Goal: Task Accomplishment & Management: Manage account settings

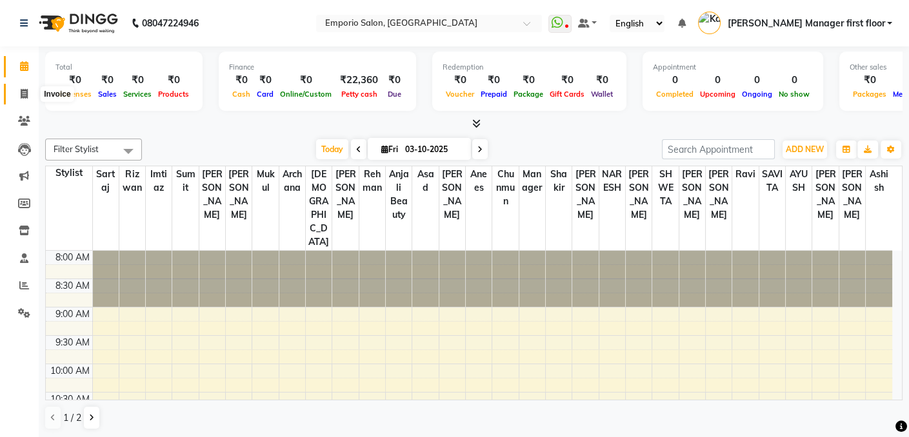
click at [24, 95] on icon at bounding box center [24, 94] width 7 height 10
select select "6332"
select select "service"
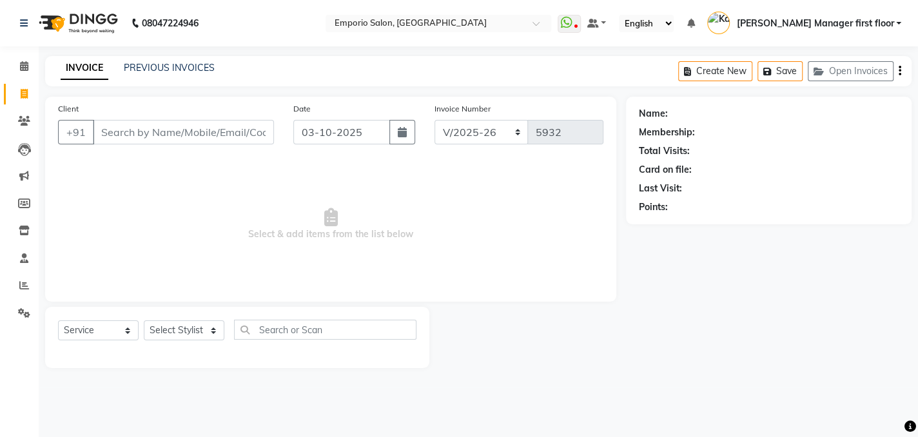
click at [158, 135] on input "Client" at bounding box center [183, 132] width 181 height 25
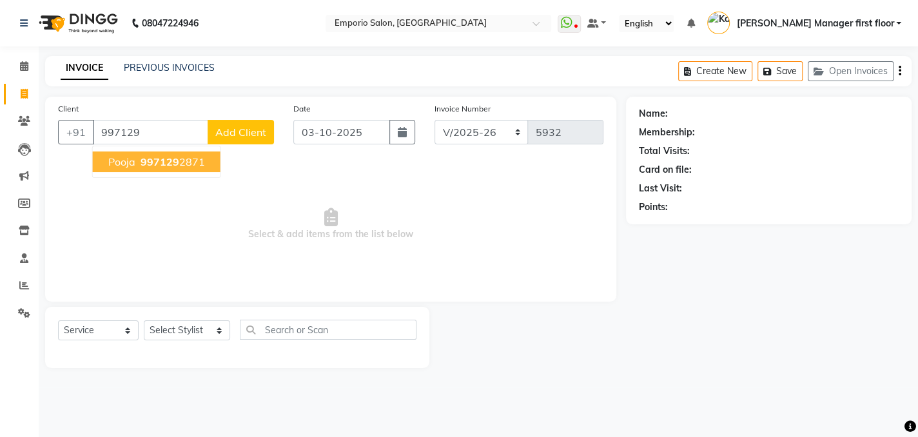
click at [204, 152] on button "pooja 997129 2871" at bounding box center [157, 162] width 128 height 21
type input "9971292871"
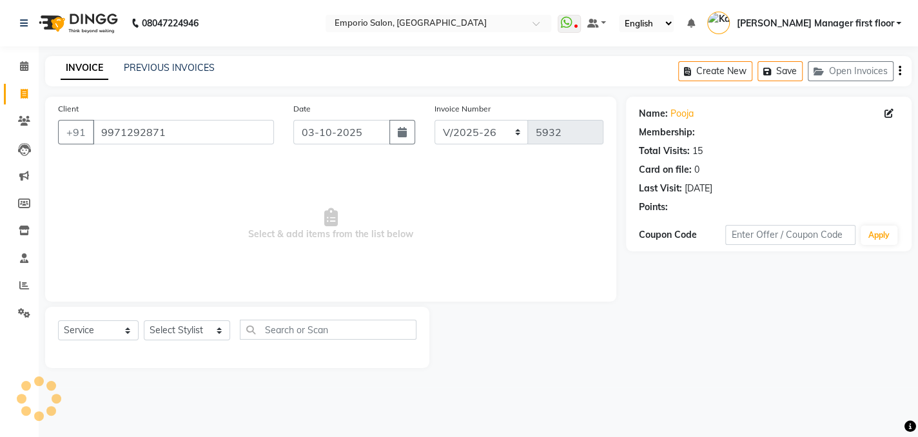
select select "1: Object"
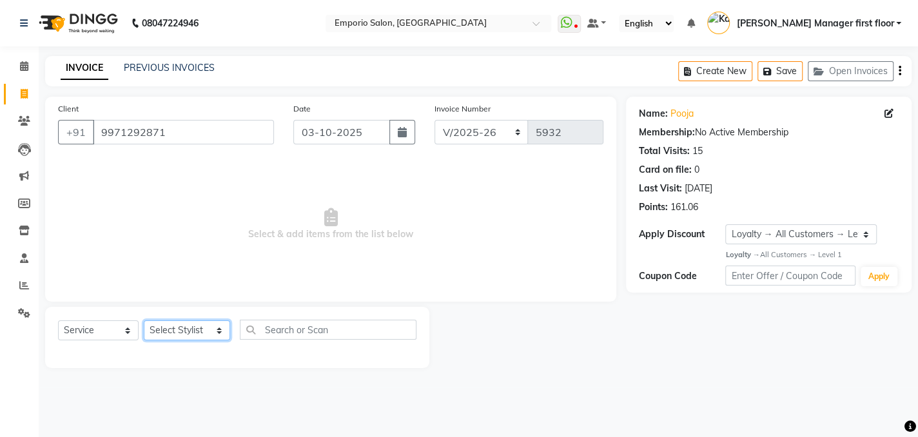
click at [212, 333] on select "Select Stylist [PERSON_NAME] beauty Archana [PERSON_NAME] [PERSON_NAME] [PERSON…" at bounding box center [187, 330] width 86 height 20
select select "48039"
click at [144, 320] on select "Select Stylist [PERSON_NAME] beauty Archana [PERSON_NAME] [PERSON_NAME] [PERSON…" at bounding box center [187, 330] width 86 height 20
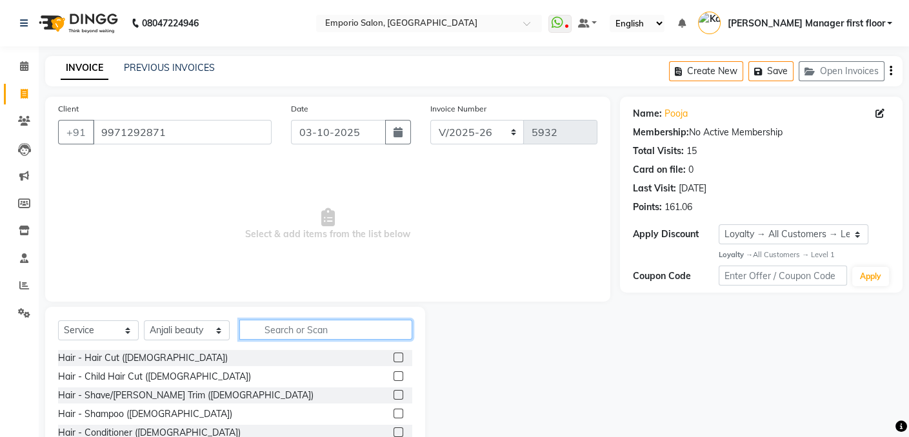
click at [300, 326] on input "text" at bounding box center [325, 330] width 173 height 20
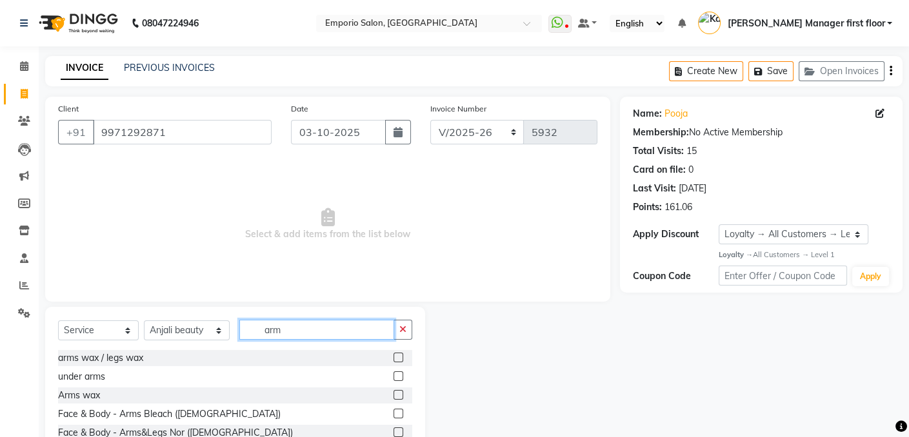
type input "arm"
click at [393, 359] on label at bounding box center [398, 358] width 10 height 10
click at [393, 359] on input "checkbox" at bounding box center [397, 358] width 8 height 8
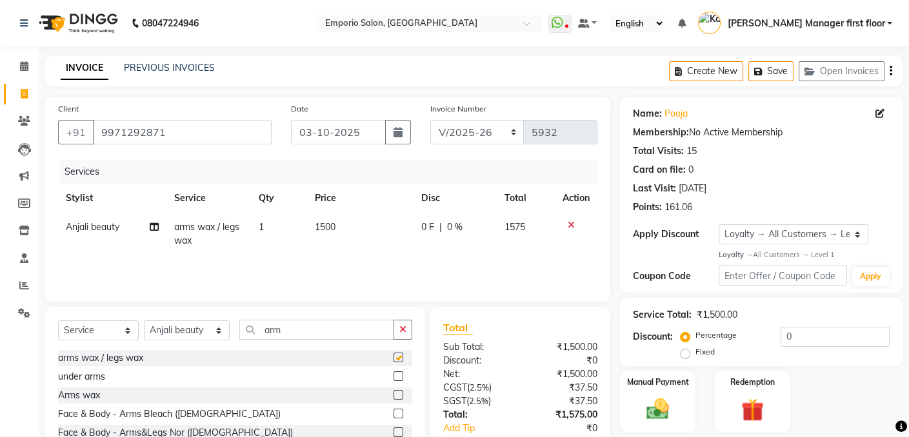
checkbox input "false"
click at [295, 325] on input "arm" at bounding box center [316, 330] width 155 height 20
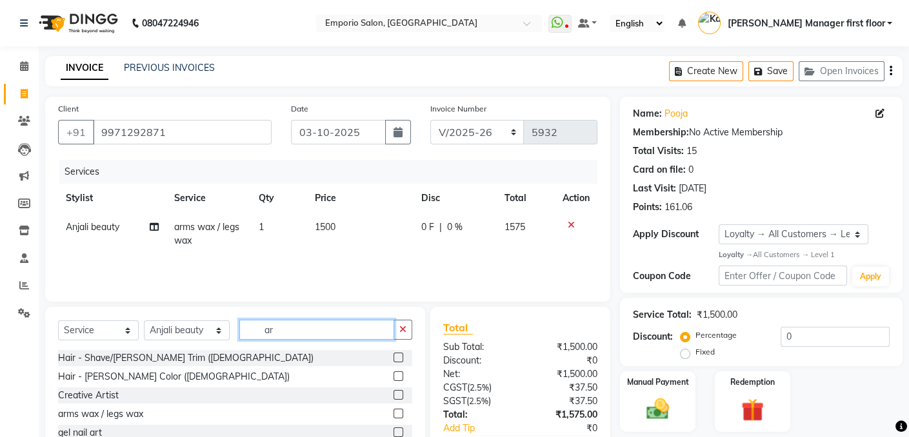
type input "a"
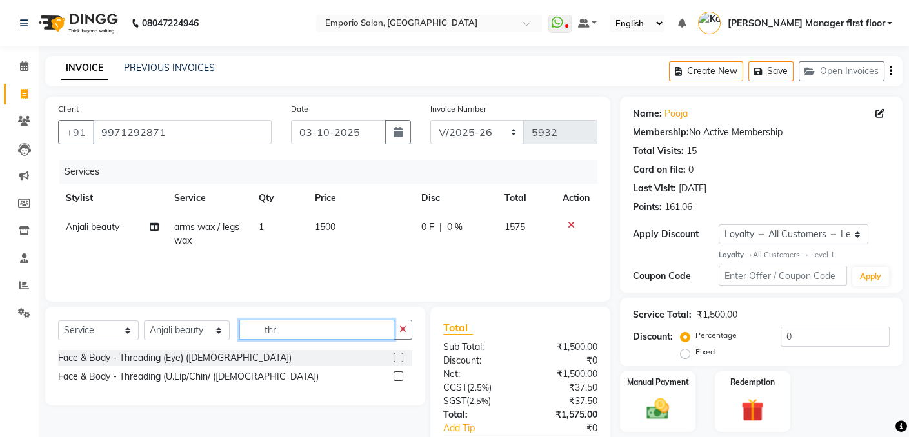
type input "thr"
click at [264, 373] on div "Face & Body - Threading (U.Lip/Chin/ ([DEMOGRAPHIC_DATA])" at bounding box center [235, 377] width 354 height 16
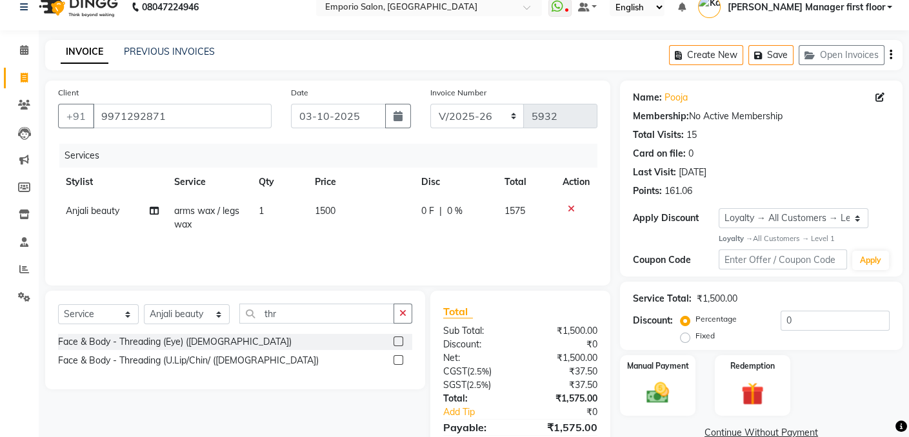
scroll to position [64, 0]
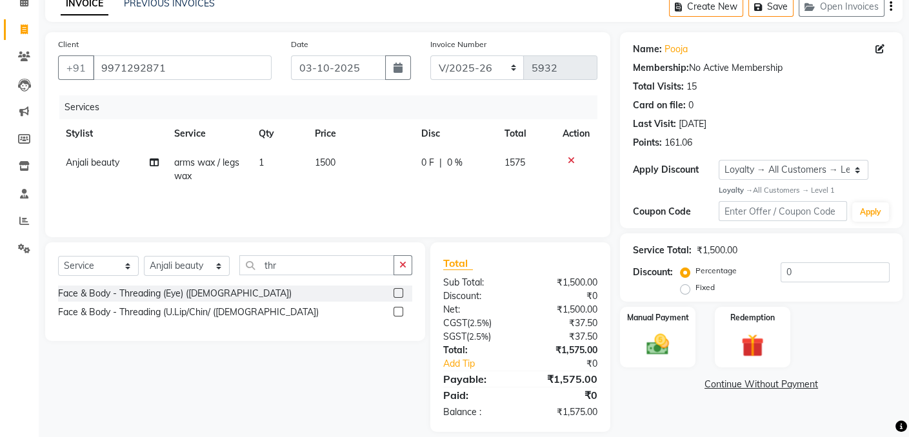
click at [398, 309] on label at bounding box center [398, 312] width 10 height 10
click at [398, 309] on input "checkbox" at bounding box center [397, 312] width 8 height 8
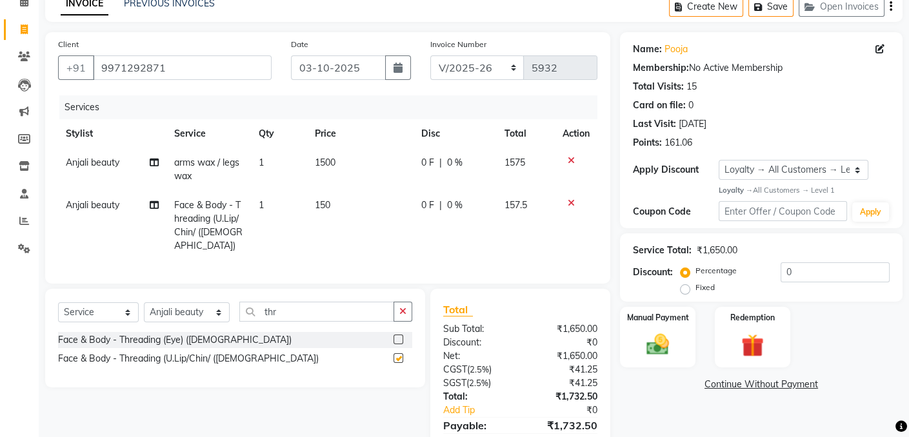
checkbox input "false"
click at [342, 202] on td "150" at bounding box center [360, 226] width 106 height 70
select select "48039"
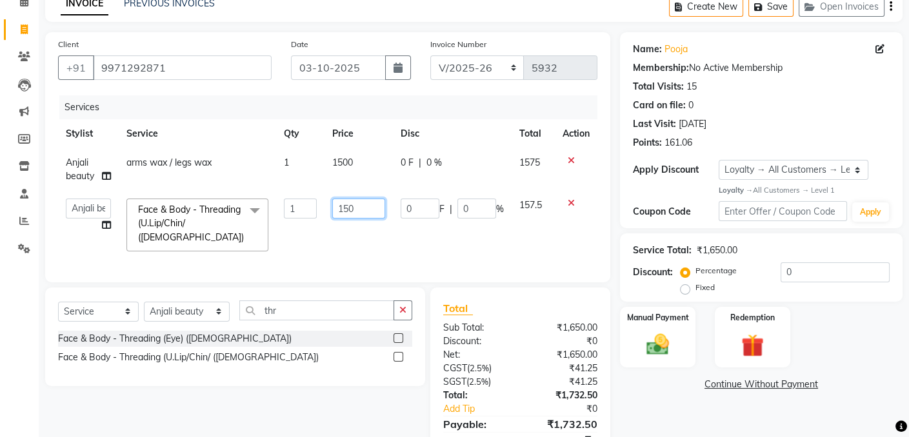
click at [366, 209] on input "150" at bounding box center [358, 209] width 53 height 20
type input "1"
type input "200"
click at [661, 391] on div "Name: Pooja Membership: No Active Membership Total Visits: 15 Card on file: 0 L…" at bounding box center [766, 254] width 292 height 445
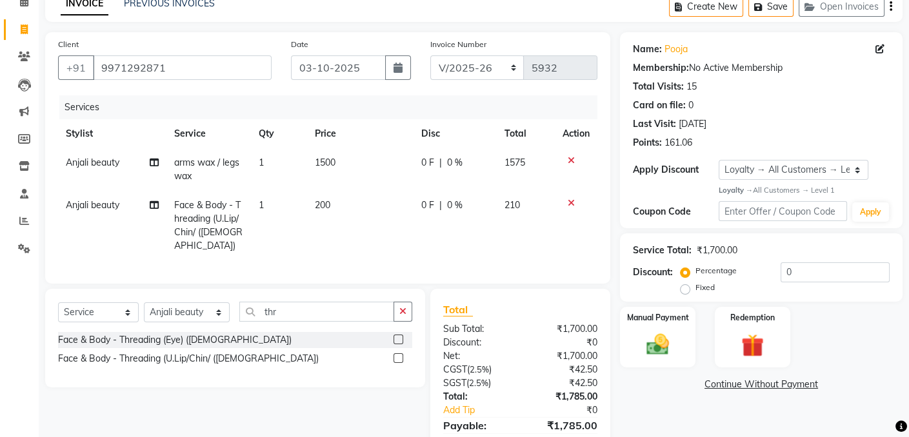
scroll to position [120, 0]
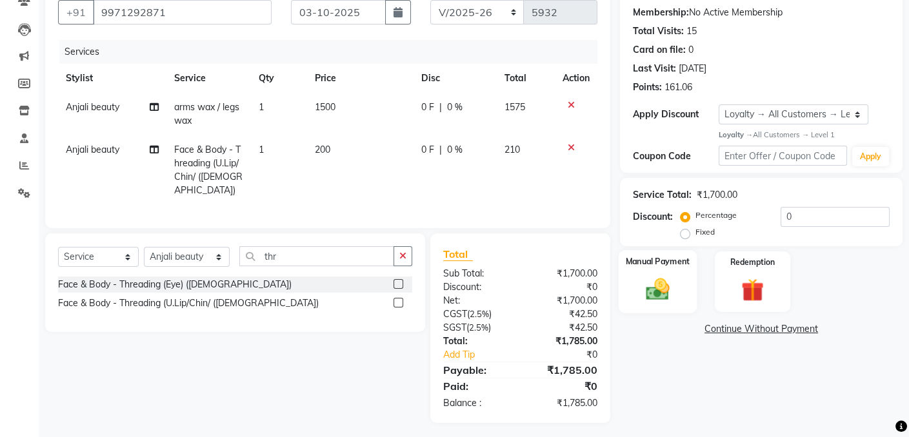
click at [643, 288] on img at bounding box center [657, 290] width 39 height 28
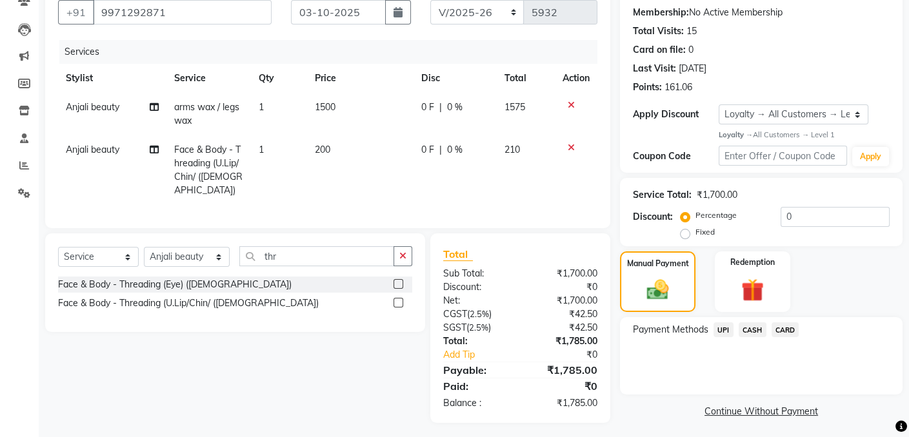
click at [753, 326] on span "CASH" at bounding box center [752, 329] width 28 height 15
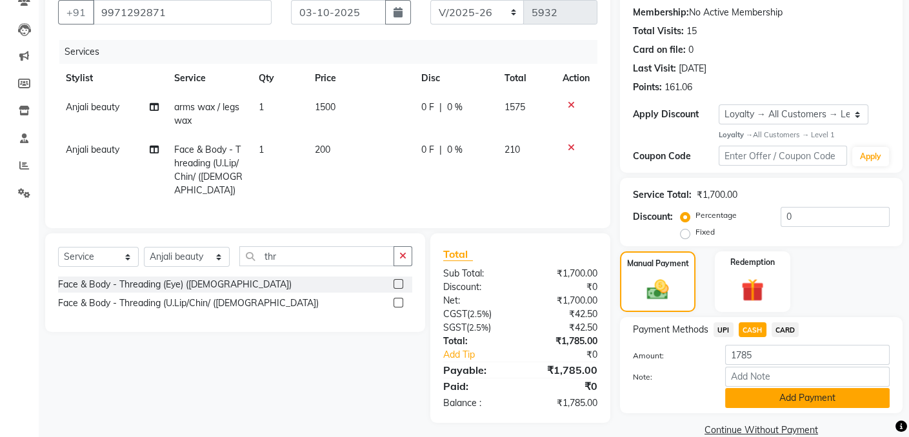
click at [744, 395] on button "Add Payment" at bounding box center [807, 398] width 164 height 20
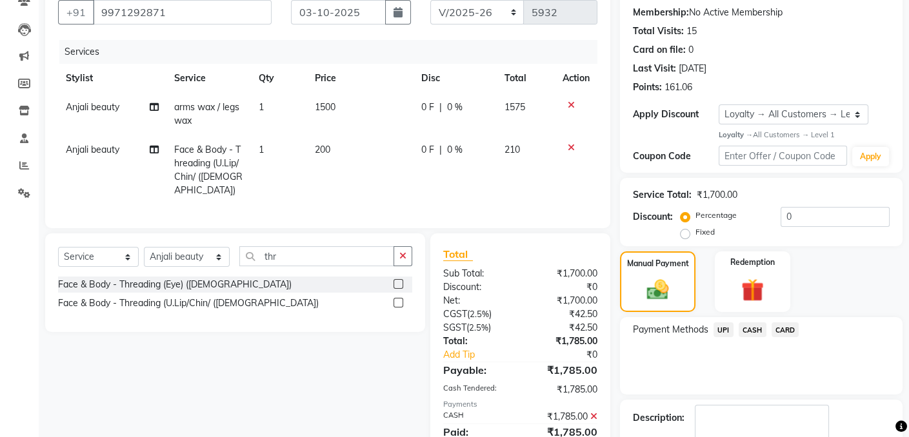
scroll to position [230, 0]
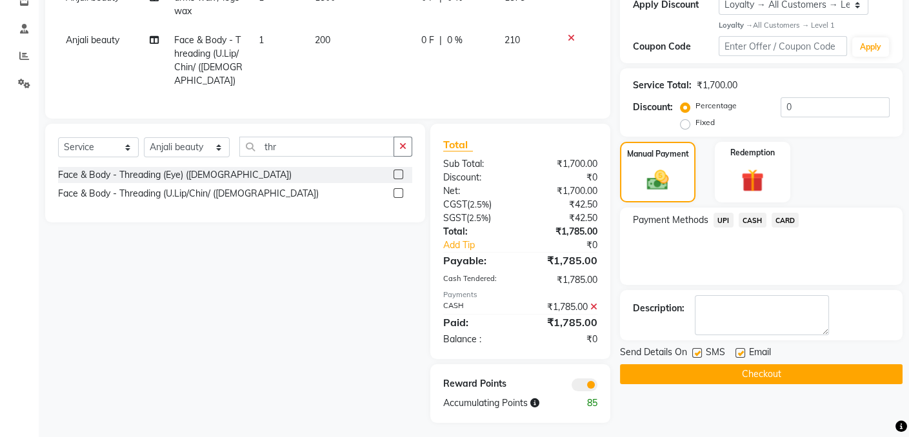
click at [746, 375] on button "Checkout" at bounding box center [761, 374] width 282 height 20
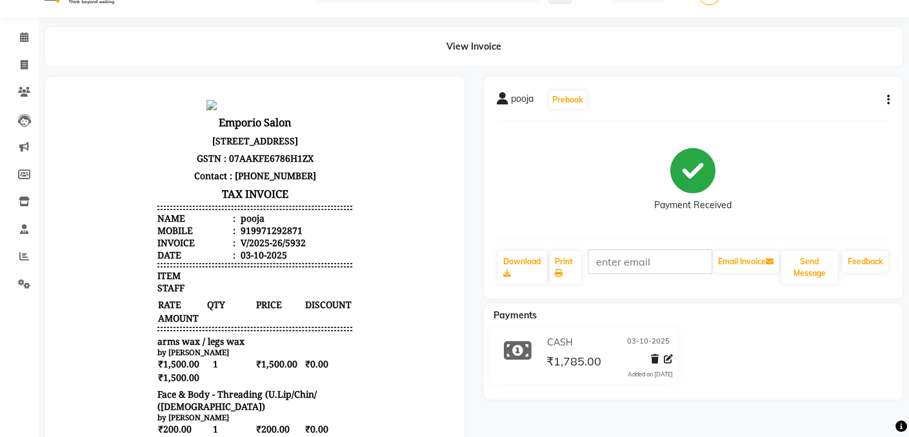
scroll to position [29, 0]
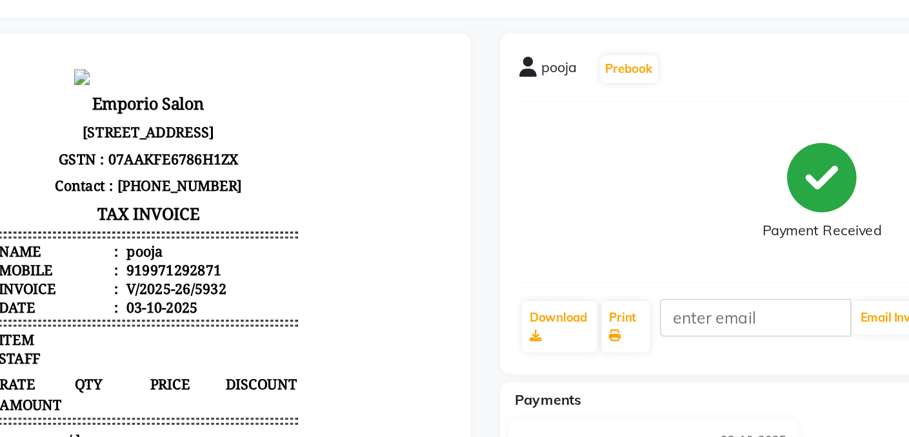
click at [32, 97] on p "[STREET_ADDRESS]" at bounding box center [43, 103] width 195 height 17
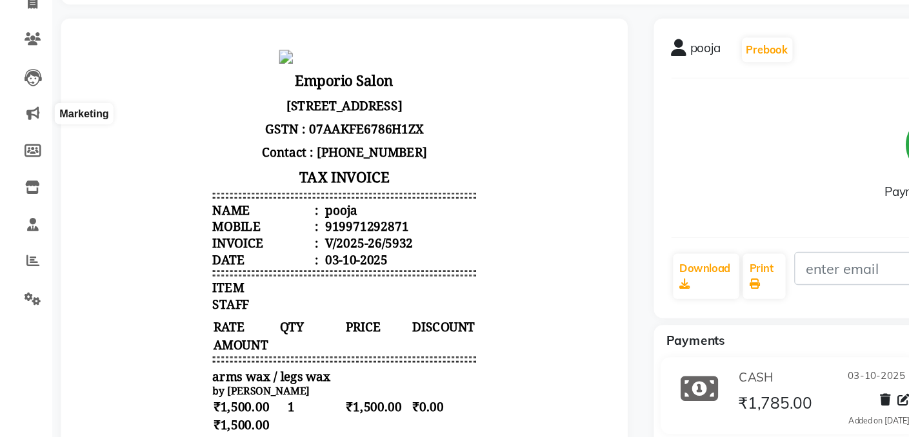
scroll to position [44, 0]
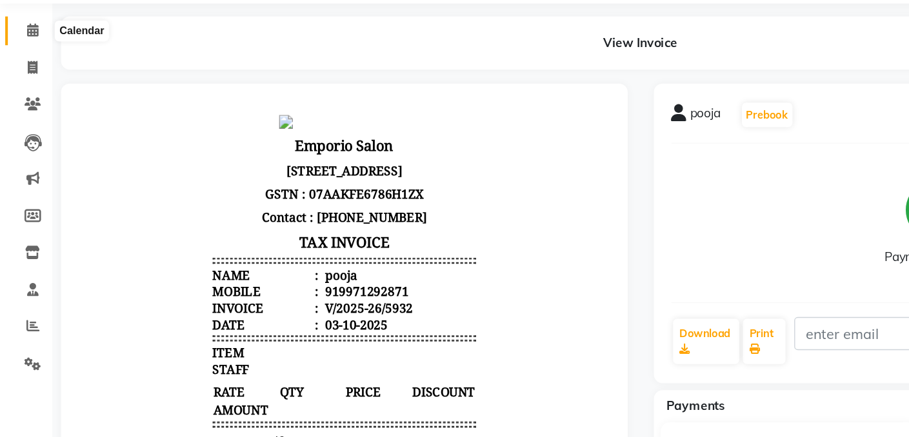
click at [25, 21] on icon at bounding box center [24, 22] width 8 height 10
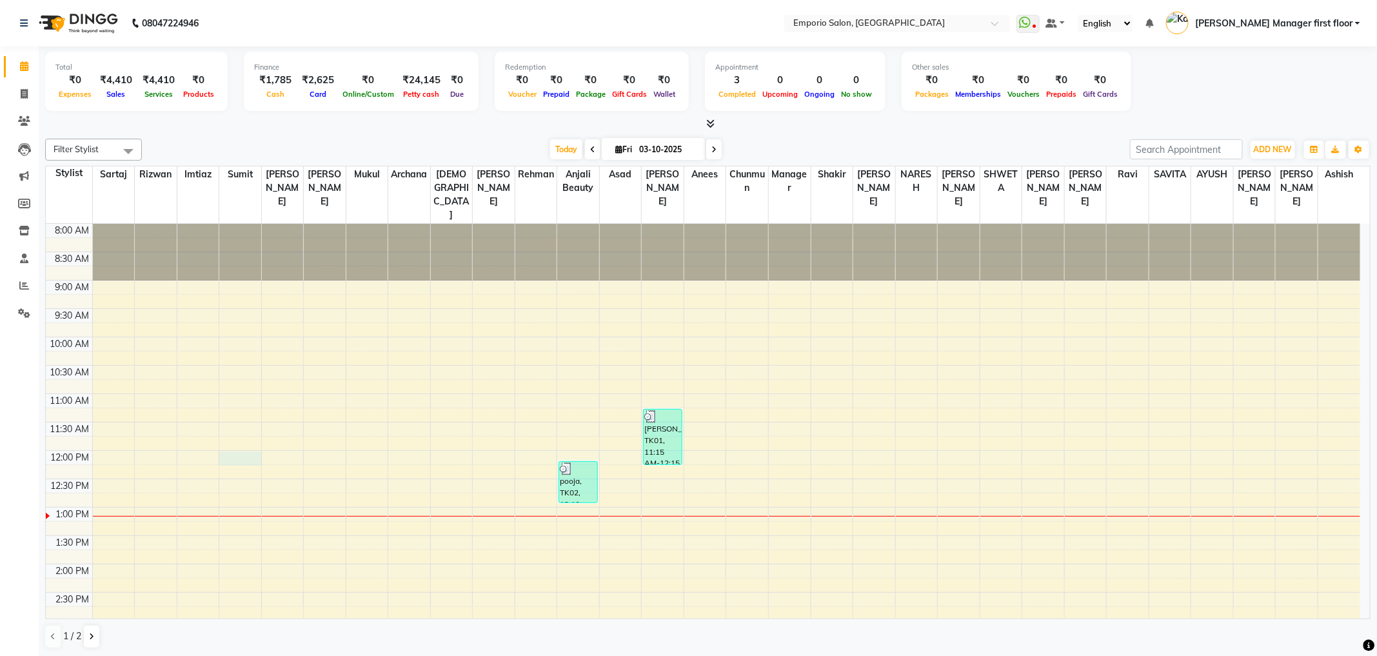
click at [243, 425] on div "8:00 AM 8:30 AM 9:00 AM 9:30 AM 10:00 AM 10:30 AM 11:00 AM 11:30 AM 12:00 PM 12…" at bounding box center [703, 649] width 1314 height 851
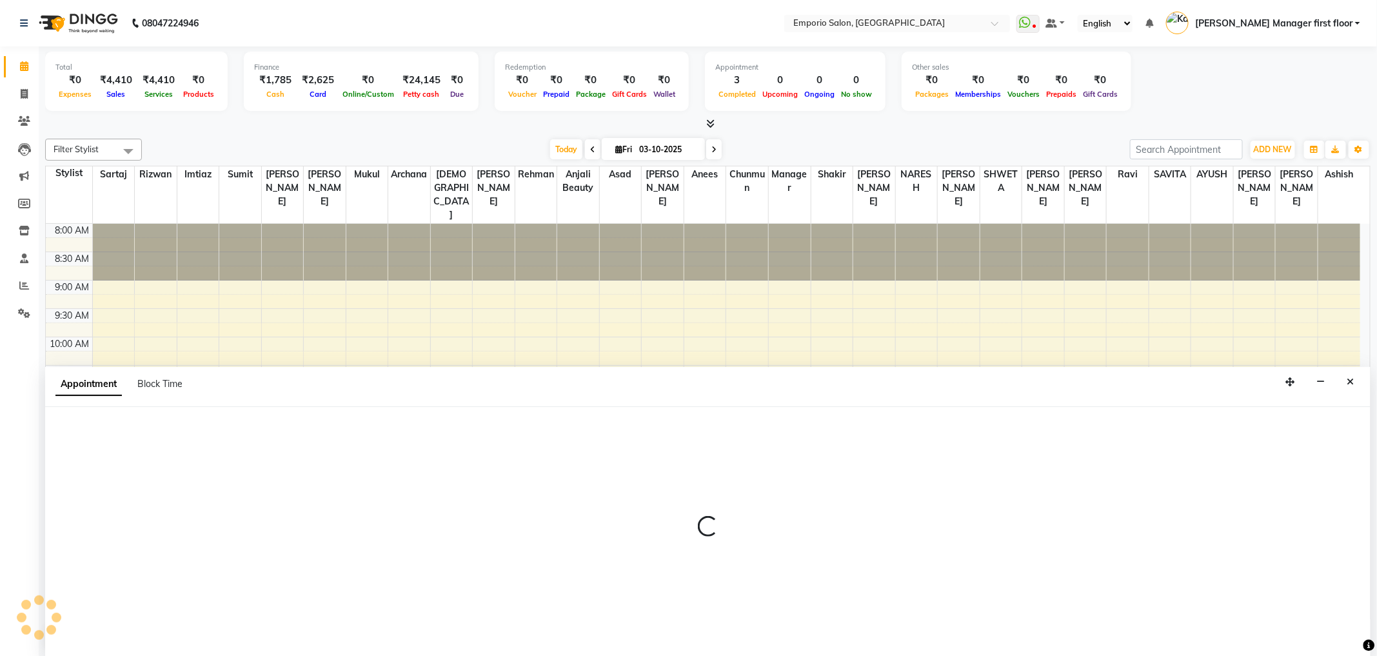
select select "47503"
select select "720"
select select "tentative"
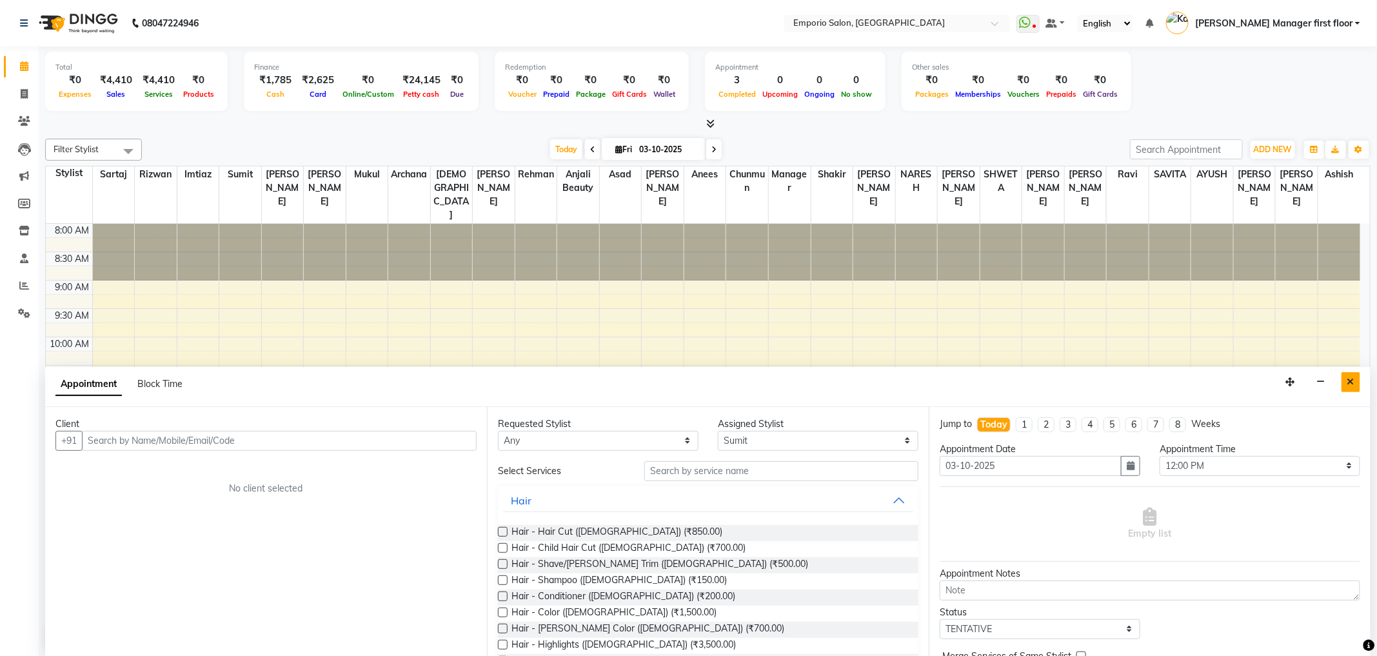
click at [908, 380] on icon "Close" at bounding box center [1350, 381] width 7 height 9
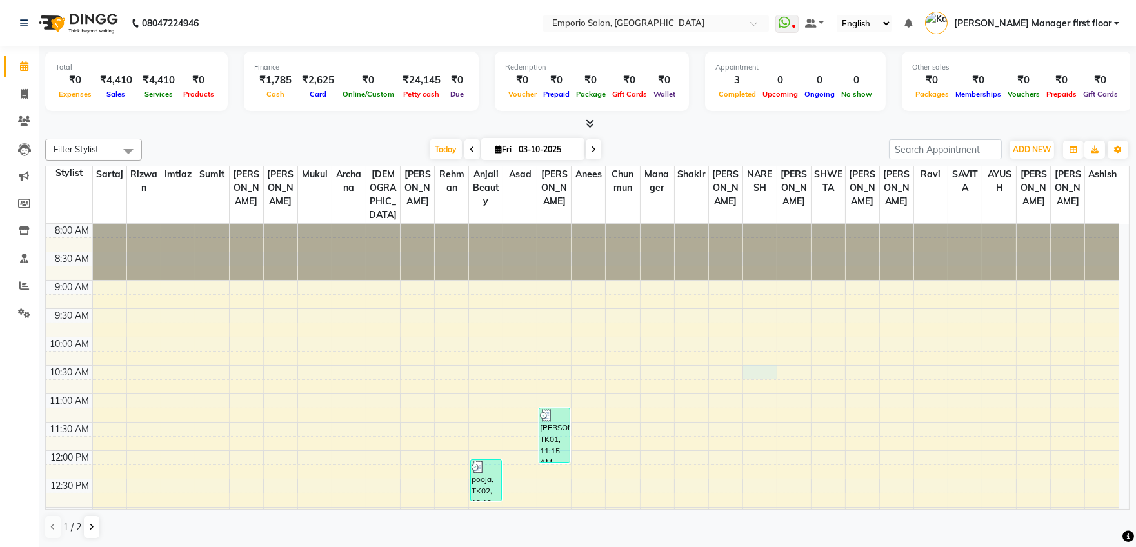
select select "62044"
select select "630"
select select "tentative"
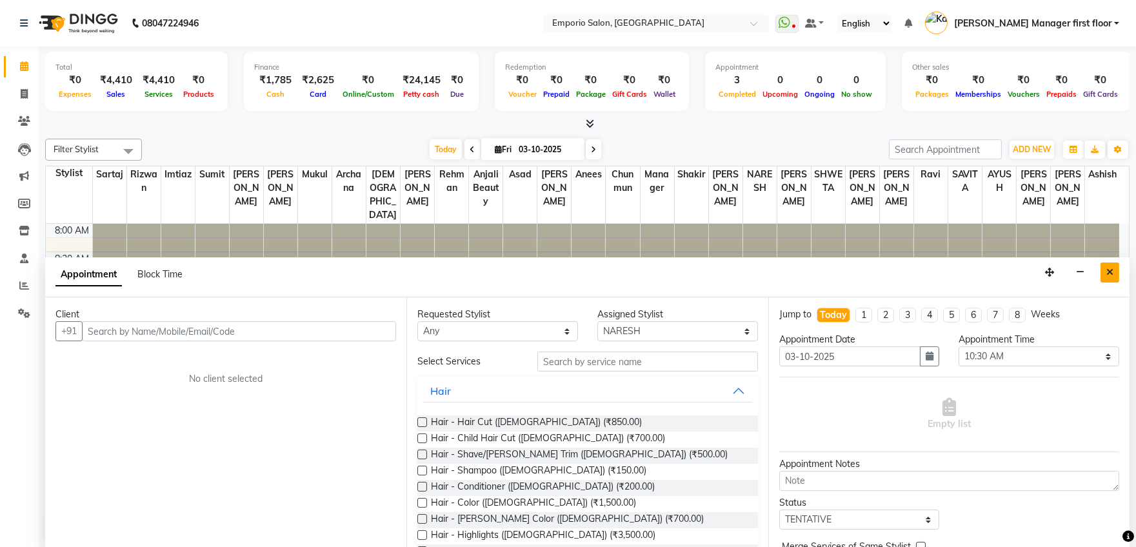
click at [908, 274] on icon "Close" at bounding box center [1109, 272] width 7 height 9
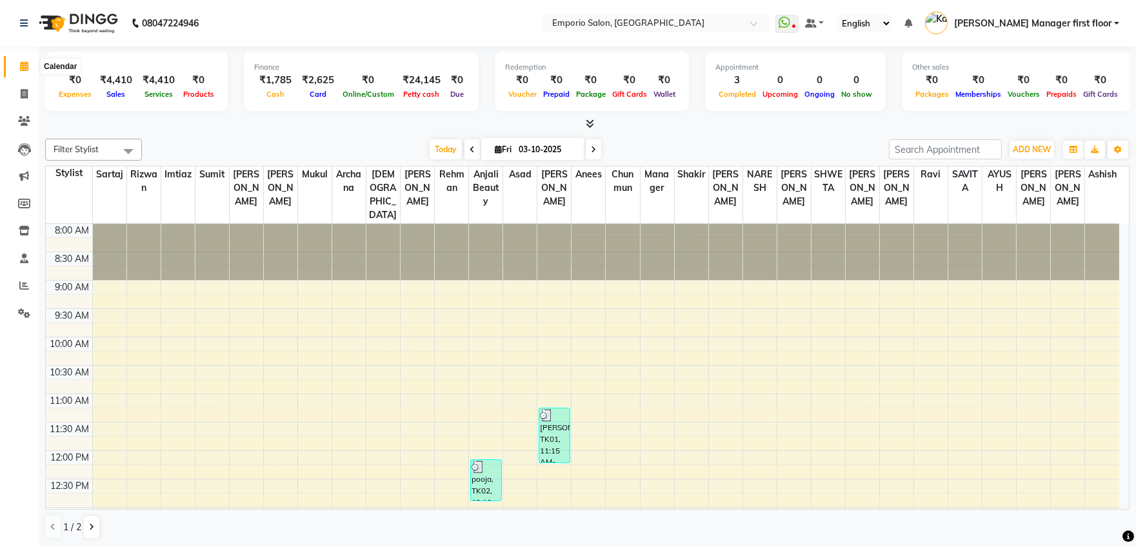
click at [21, 65] on icon at bounding box center [24, 66] width 8 height 10
click at [22, 89] on icon at bounding box center [24, 94] width 7 height 10
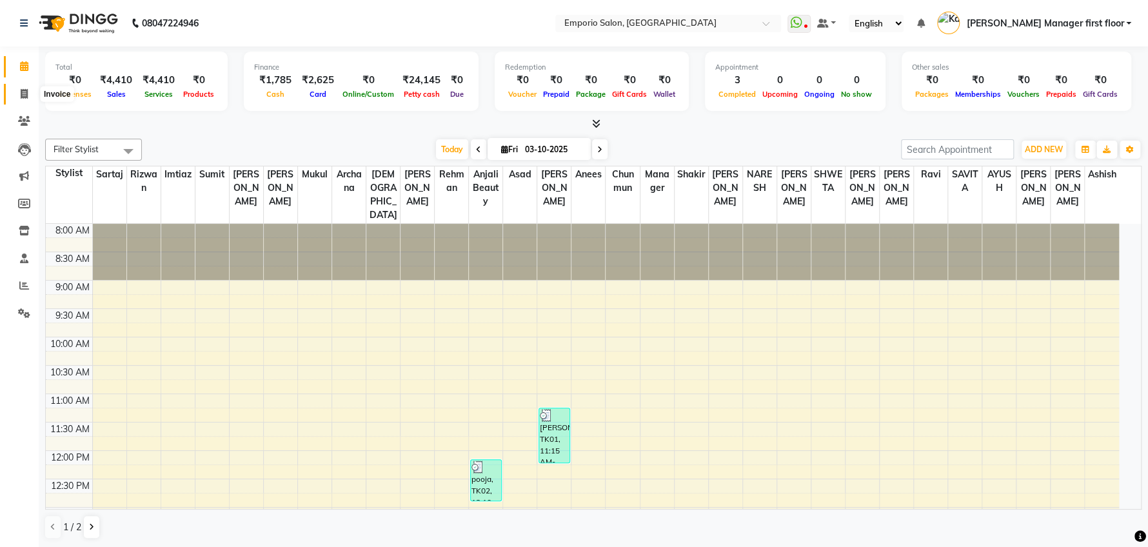
select select "6332"
select select "service"
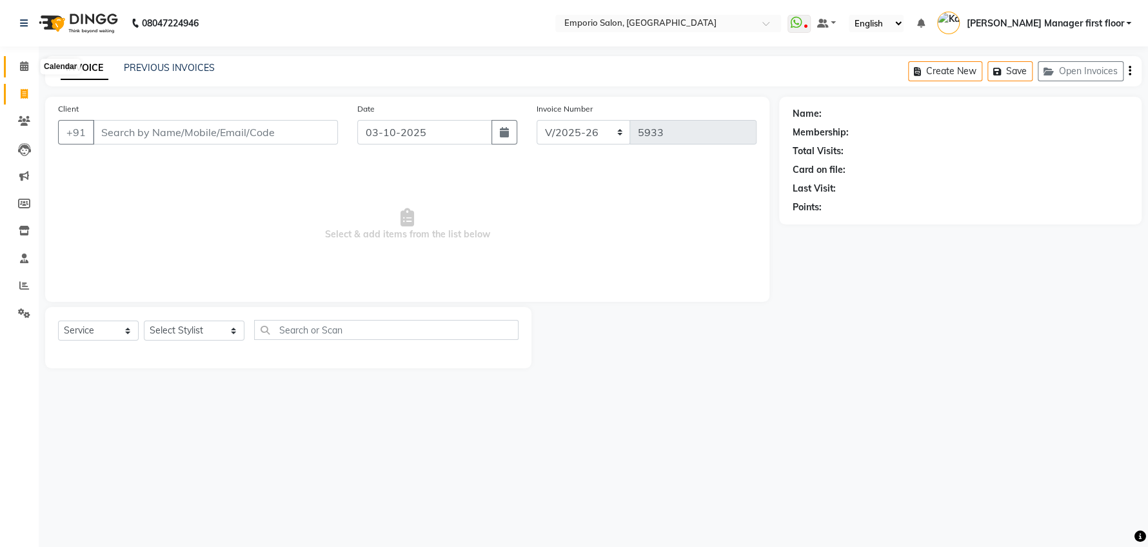
click at [23, 61] on icon at bounding box center [24, 66] width 8 height 10
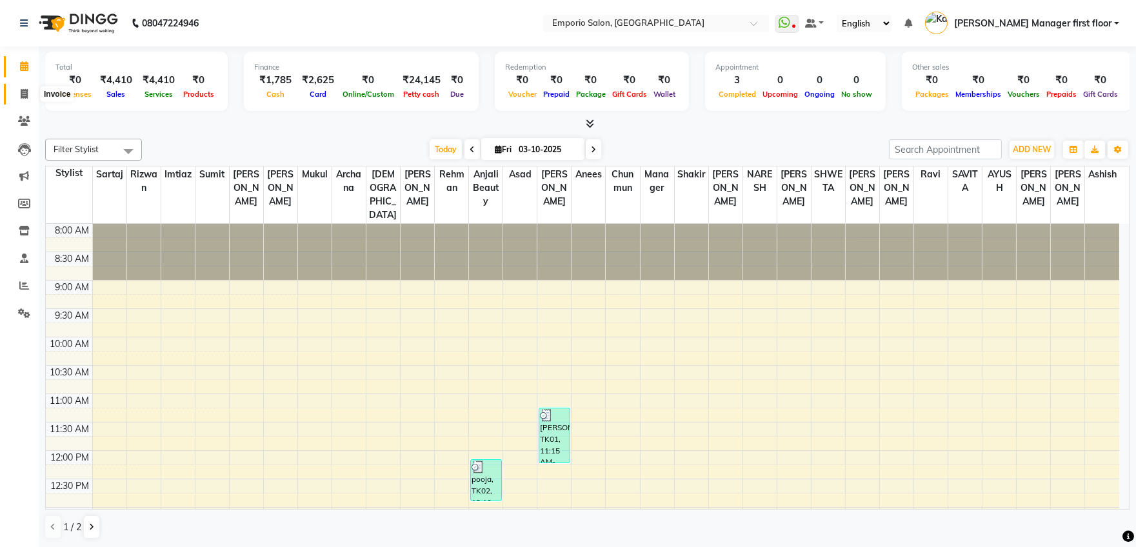
click at [23, 90] on icon at bounding box center [24, 94] width 7 height 10
select select "service"
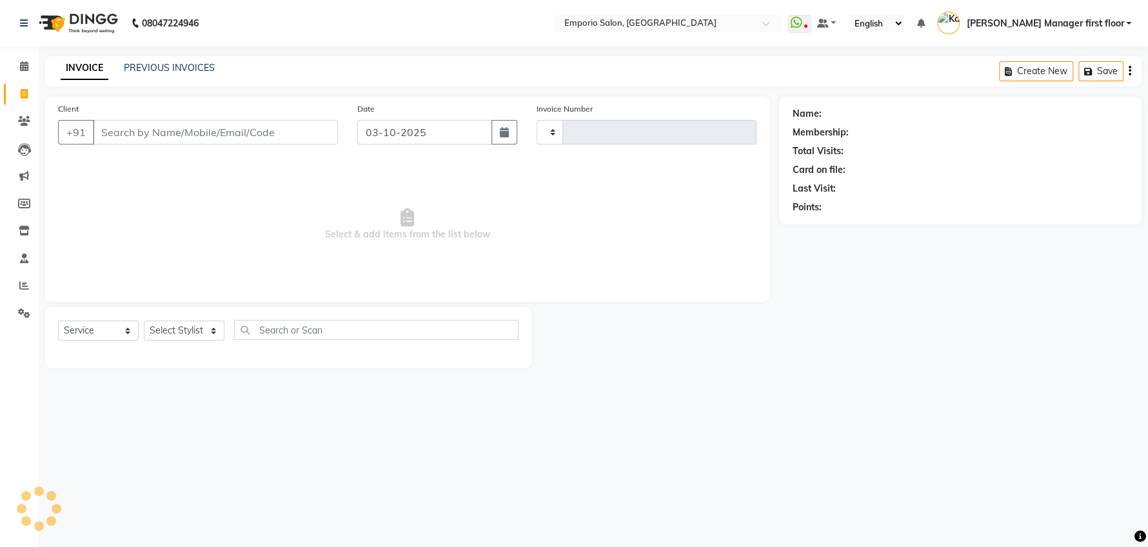
type input "5933"
select select "6332"
click at [219, 132] on input "Client" at bounding box center [215, 132] width 245 height 25
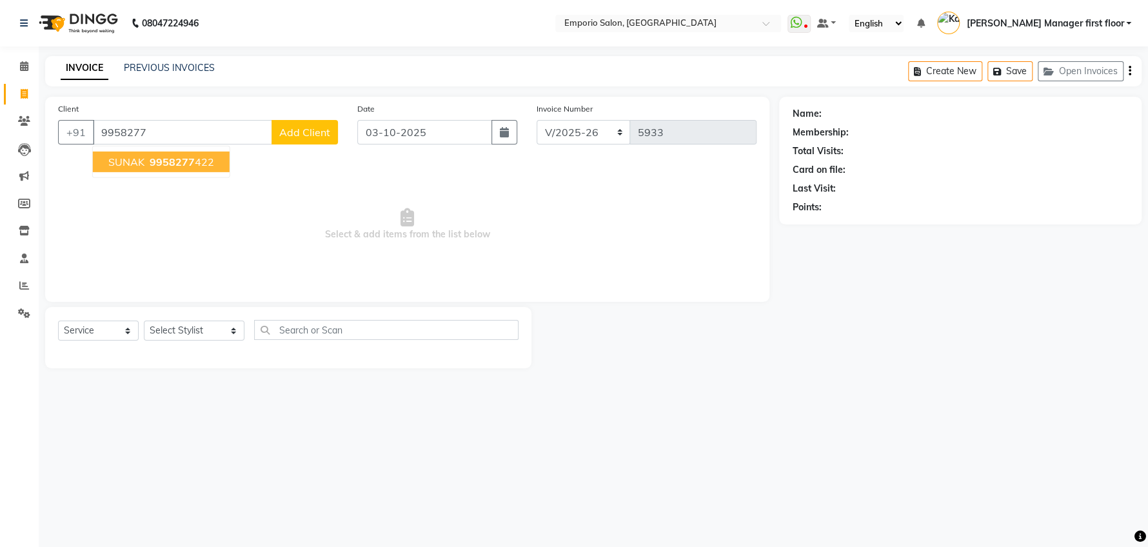
click at [147, 165] on ngb-highlight "9958277 422" at bounding box center [180, 161] width 67 height 13
type input "9958277422"
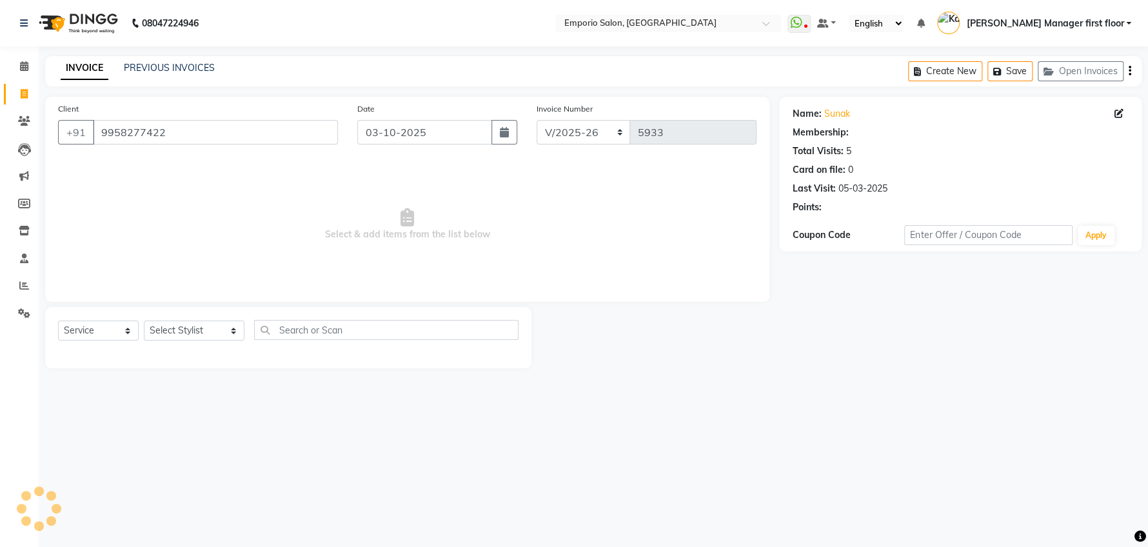
select select "1: Object"
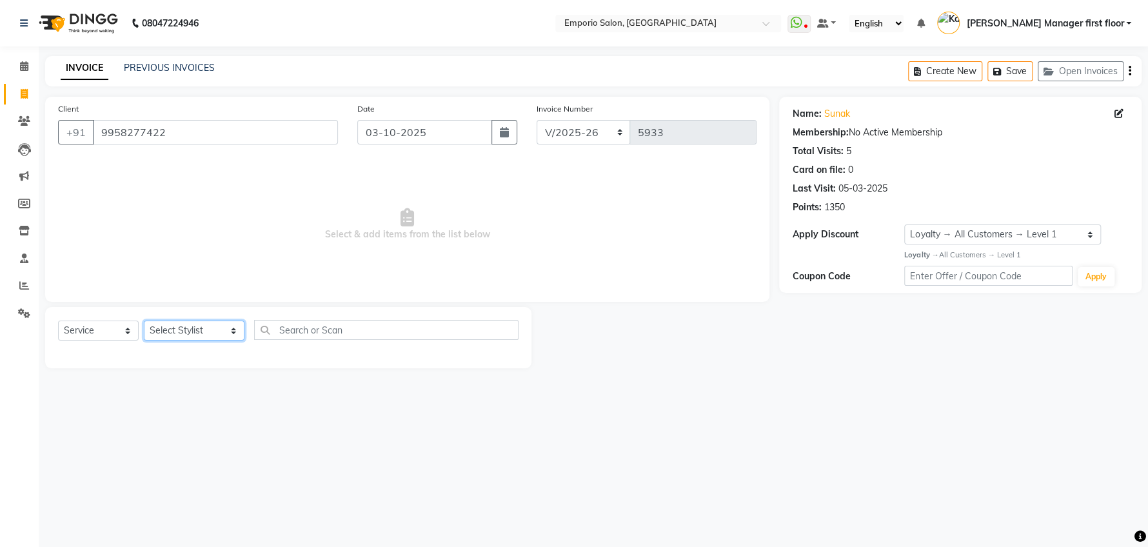
click at [213, 329] on select "Select Stylist [PERSON_NAME] beauty Archana [PERSON_NAME] [PERSON_NAME] [PERSON…" at bounding box center [194, 330] width 101 height 20
select select "47501"
click at [144, 320] on select "Select Stylist [PERSON_NAME] beauty Archana [PERSON_NAME] [PERSON_NAME] [PERSON…" at bounding box center [194, 330] width 101 height 20
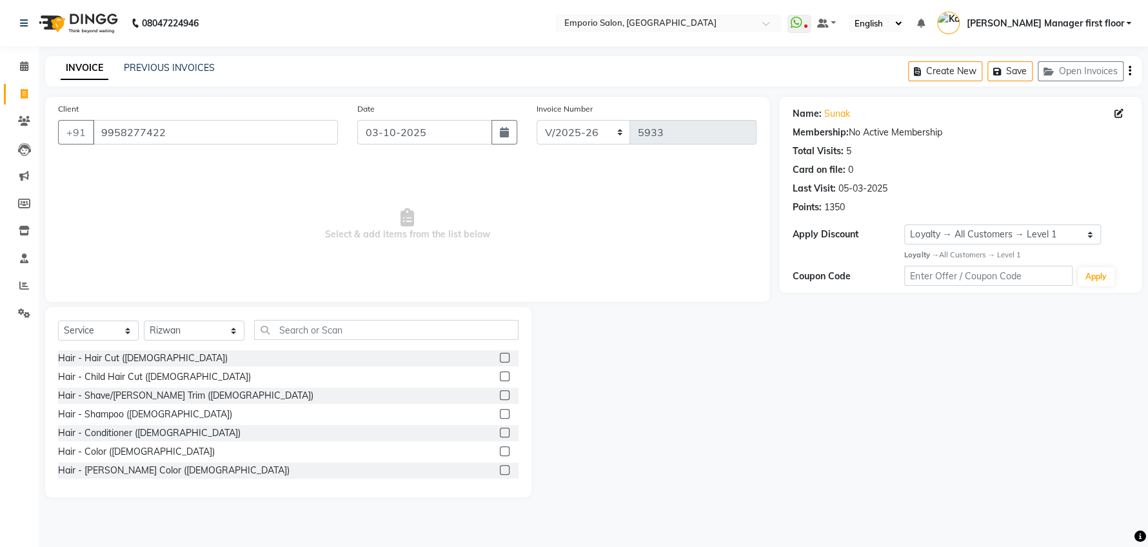
drag, startPoint x: 491, startPoint y: 355, endPoint x: 446, endPoint y: 288, distance: 80.8
click at [500, 355] on label at bounding box center [505, 358] width 10 height 10
click at [500, 355] on input "checkbox" at bounding box center [504, 358] width 8 height 8
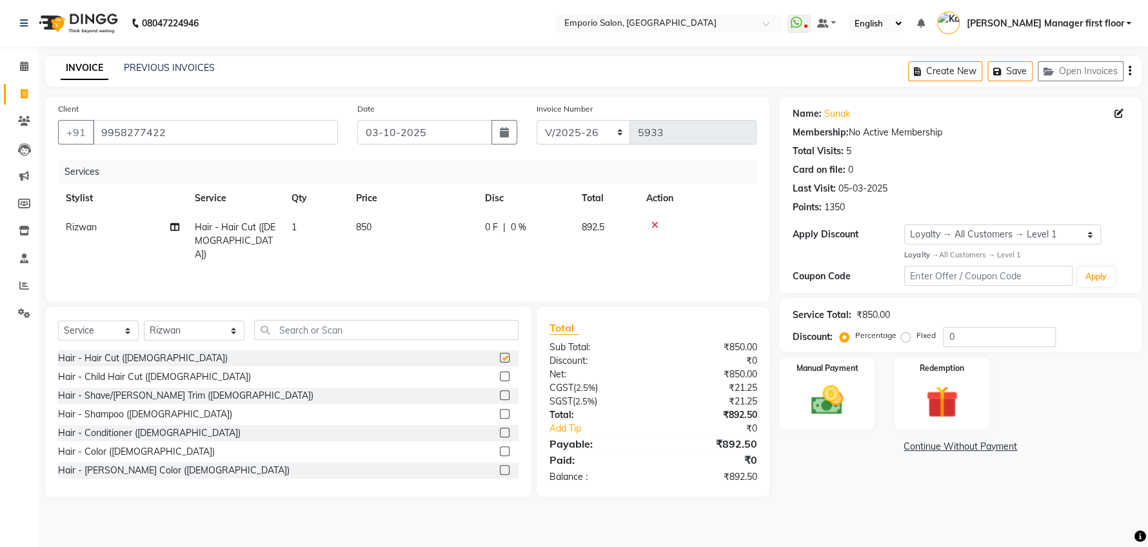
checkbox input "false"
click at [400, 226] on td "850" at bounding box center [412, 241] width 129 height 56
select select "47501"
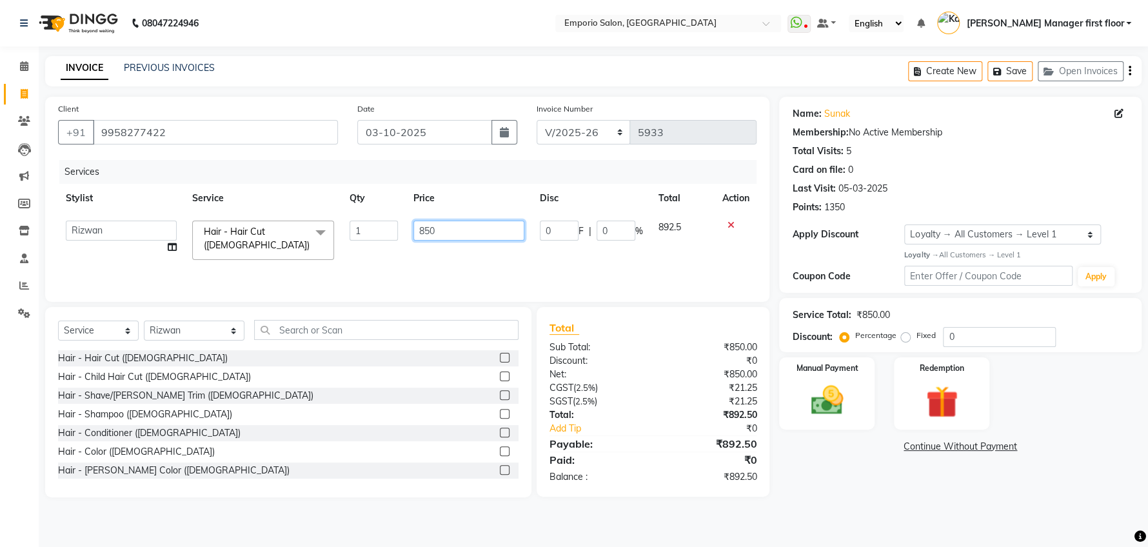
click at [454, 230] on input "850" at bounding box center [468, 231] width 111 height 20
type input "8"
type input "1000"
click at [870, 437] on div "Name: Sunak Membership: No Active Membership Total Visits: 5 Card on file: 0 La…" at bounding box center [965, 297] width 372 height 400
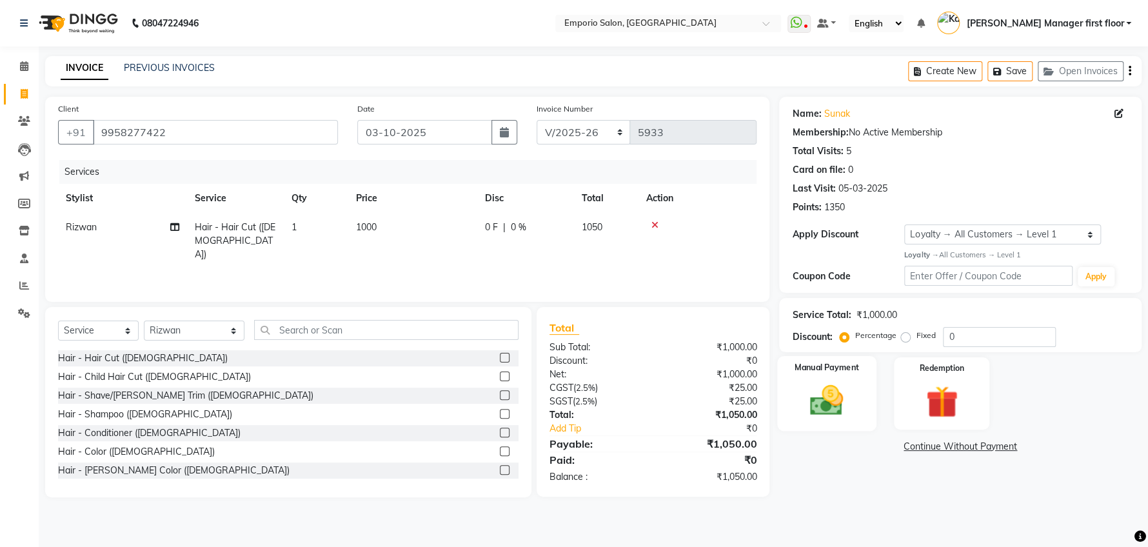
click at [832, 406] on img at bounding box center [827, 400] width 54 height 39
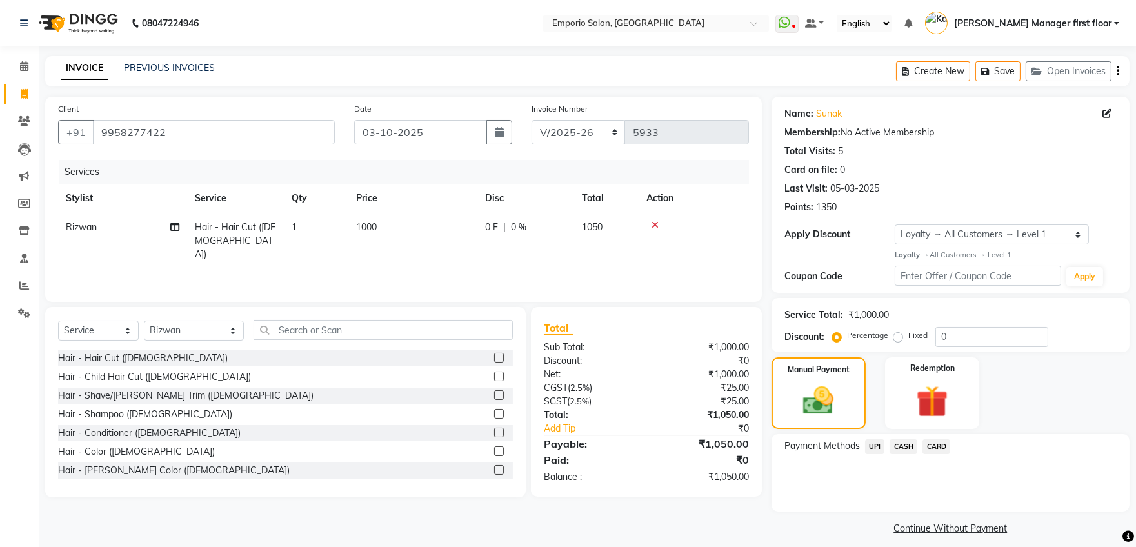
click at [896, 437] on span "CASH" at bounding box center [903, 446] width 28 height 15
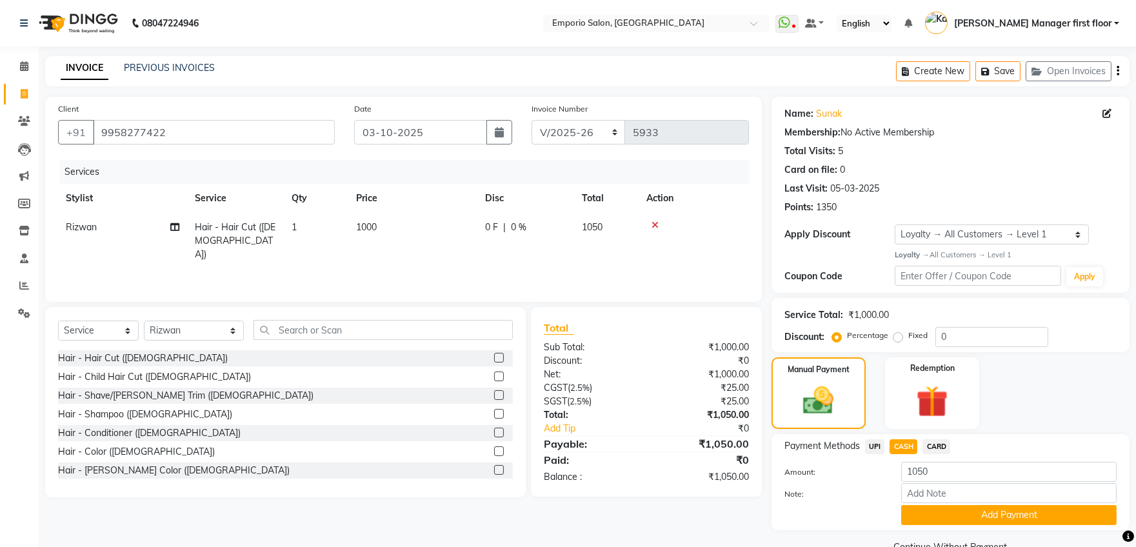
click at [908, 437] on button "Add Payment" at bounding box center [1008, 515] width 215 height 20
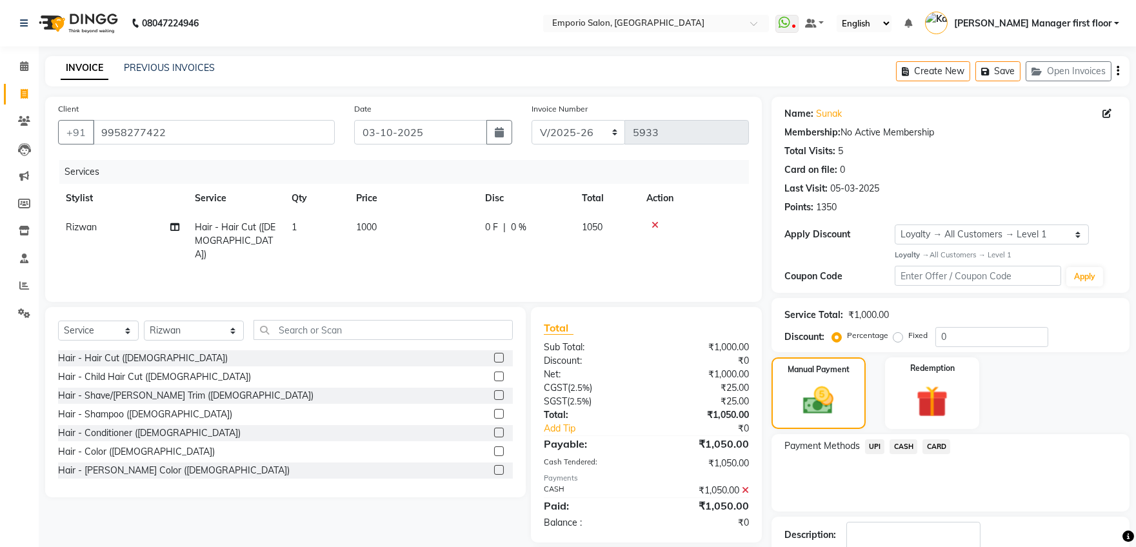
scroll to position [82, 0]
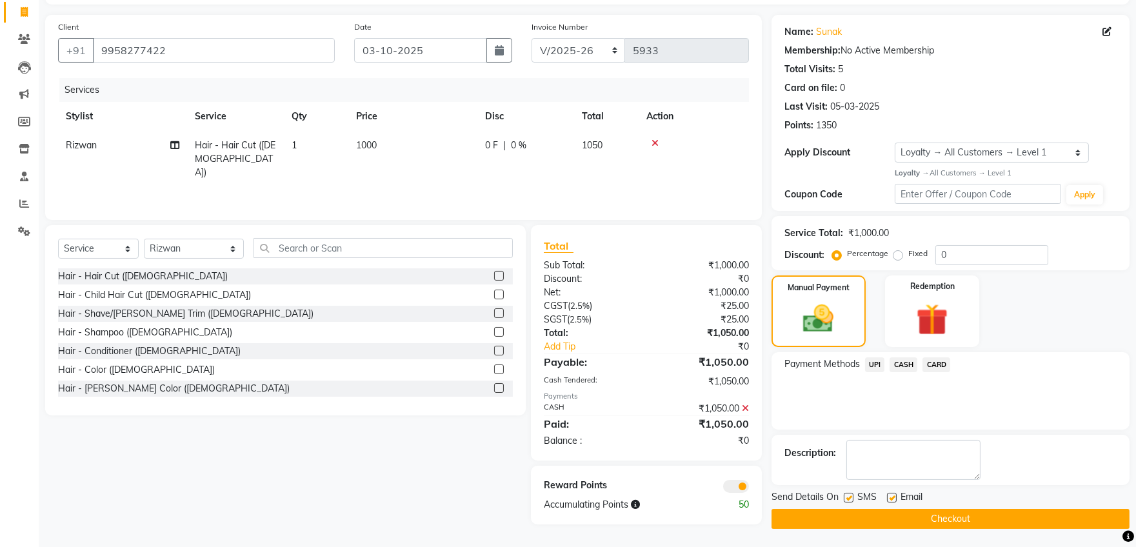
click at [908, 437] on button "Checkout" at bounding box center [950, 519] width 358 height 20
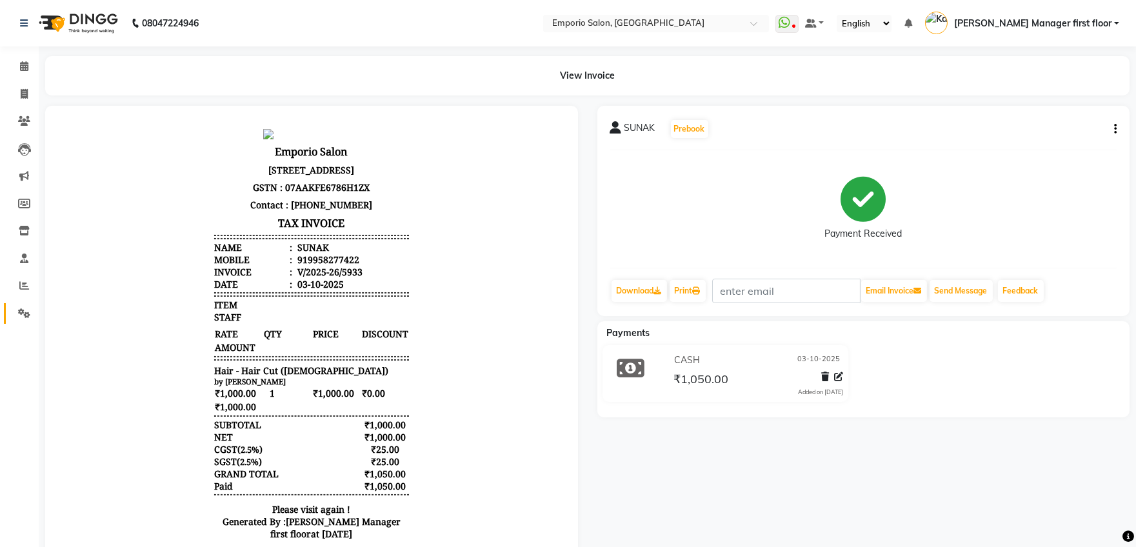
click at [19, 317] on icon at bounding box center [24, 313] width 12 height 10
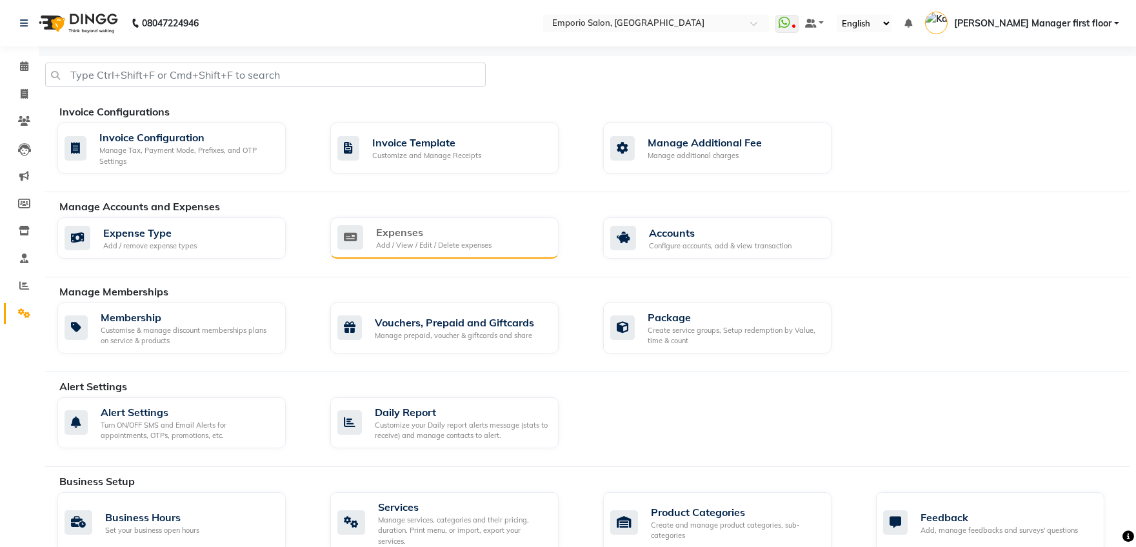
click at [429, 244] on div "Add / View / Edit / Delete expenses" at bounding box center [433, 245] width 115 height 11
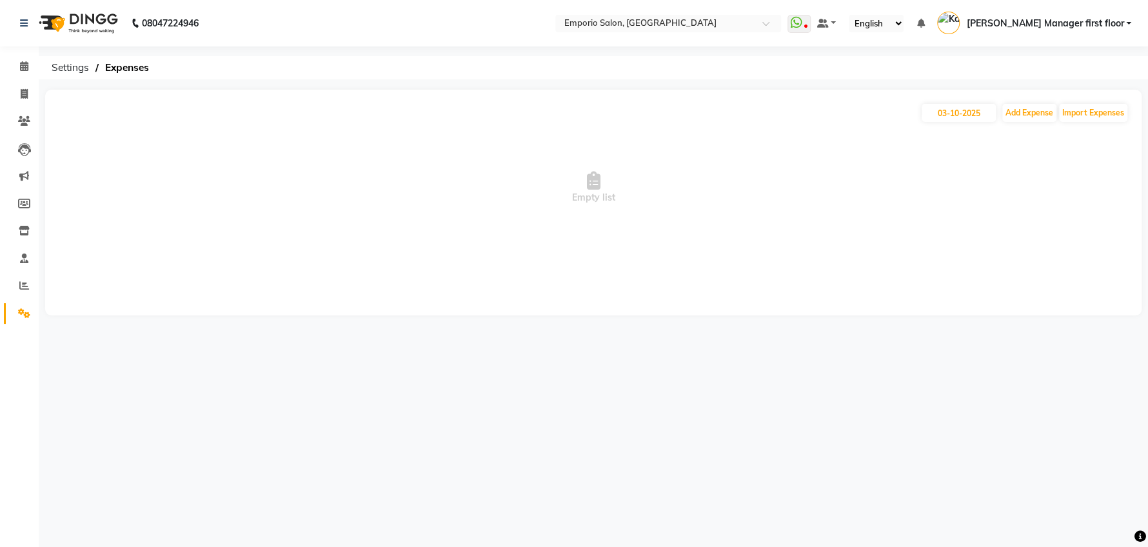
click at [908, 112] on button "Add Expense" at bounding box center [1029, 113] width 54 height 18
select select "1"
select select "5330"
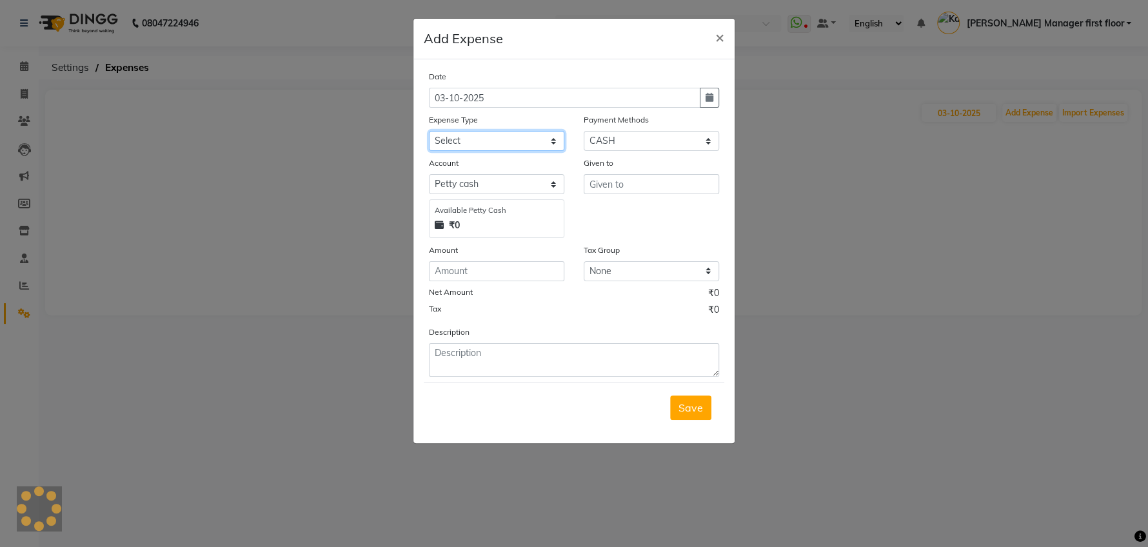
click at [462, 139] on select "Select Advance Salary Cash transfer to bank Cash transfer to hub Client Snacks …" at bounding box center [496, 141] width 135 height 20
select select "24591"
click at [429, 131] on select "Select Advance Salary Cash transfer to bank Cash transfer to hub Client Snacks …" at bounding box center [496, 141] width 135 height 20
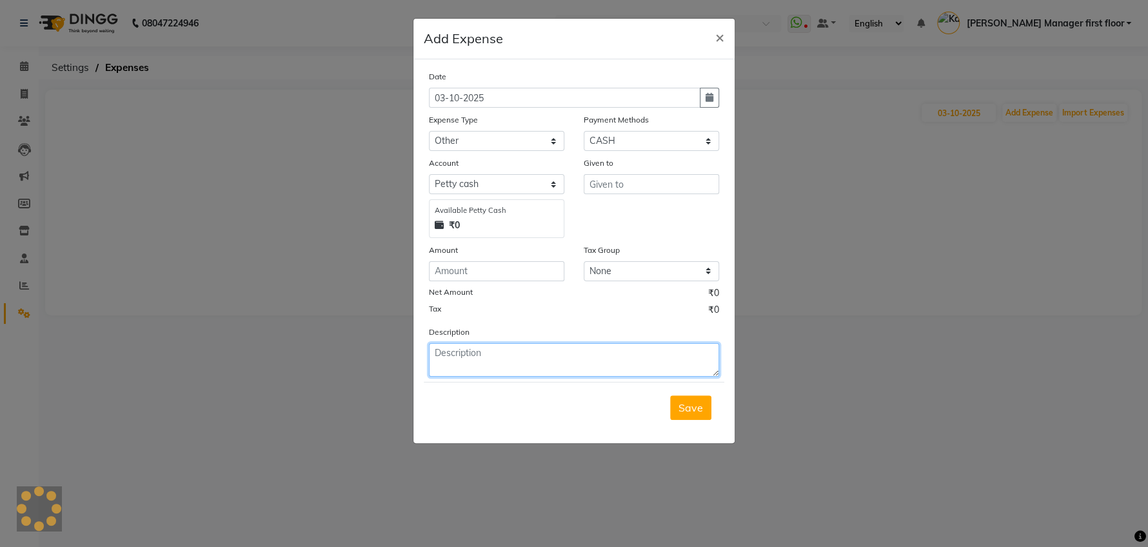
click at [475, 354] on textarea at bounding box center [574, 360] width 290 height 34
type textarea "vikas taken from counter"
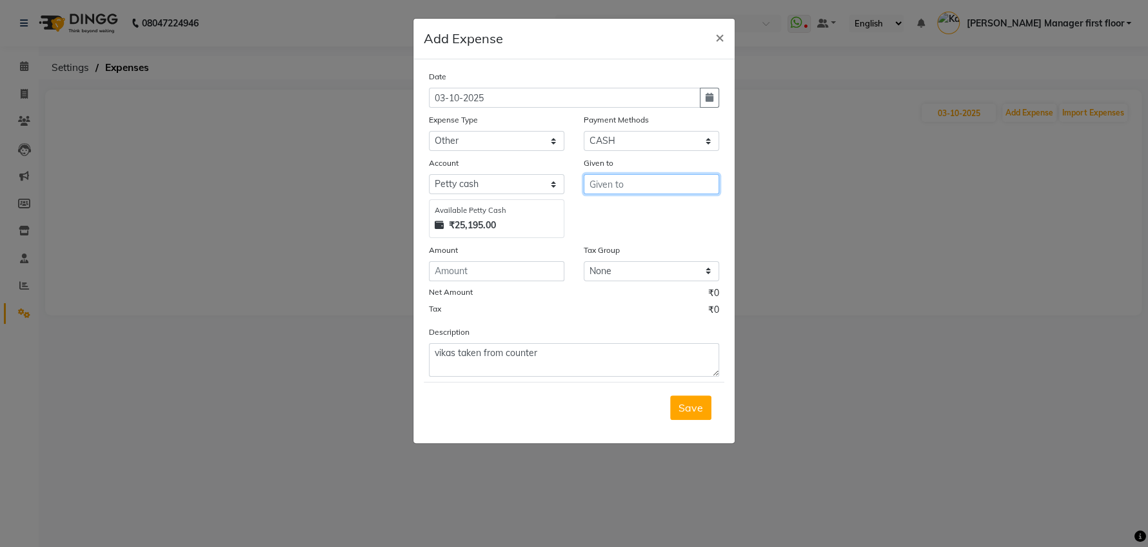
click at [620, 179] on input "text" at bounding box center [651, 184] width 135 height 20
type input "[PERSON_NAME]"
click at [682, 411] on span "Save" at bounding box center [690, 407] width 25 height 13
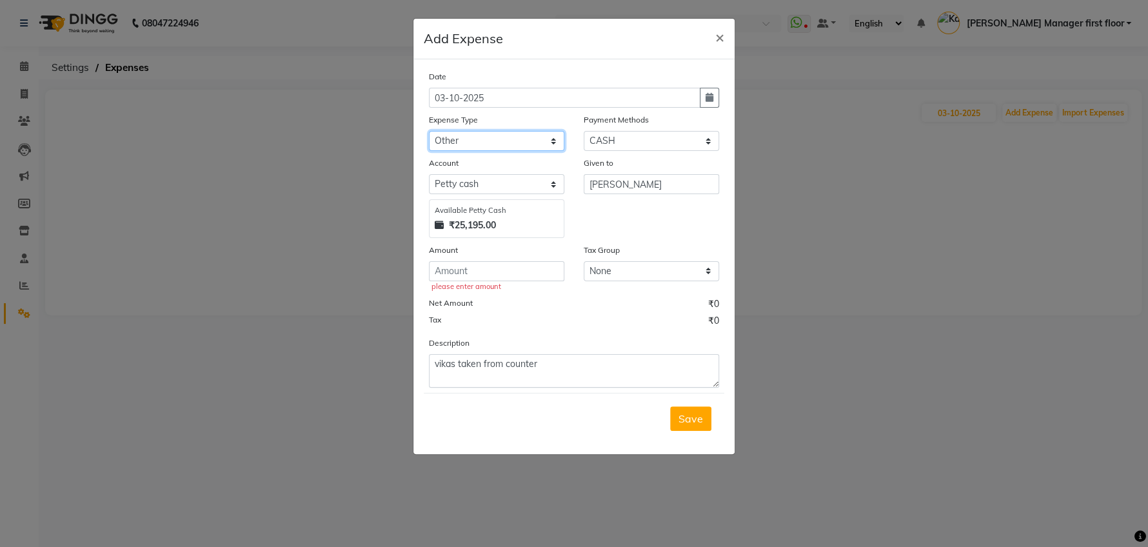
click at [551, 144] on select "Select Advance Salary Cash transfer to bank Cash transfer to hub Client Snacks …" at bounding box center [496, 141] width 135 height 20
click at [758, 437] on ngb-modal-window "Add Expense × Date [DATE] Expense Type Select Advance Salary Cash transfer to b…" at bounding box center [574, 273] width 1148 height 547
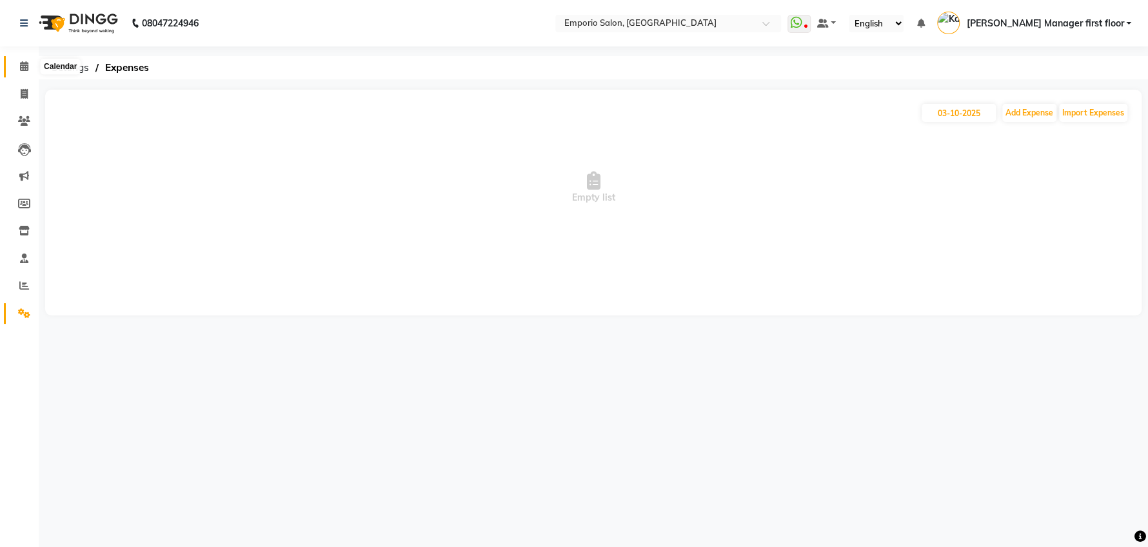
click at [21, 66] on icon at bounding box center [24, 66] width 8 height 10
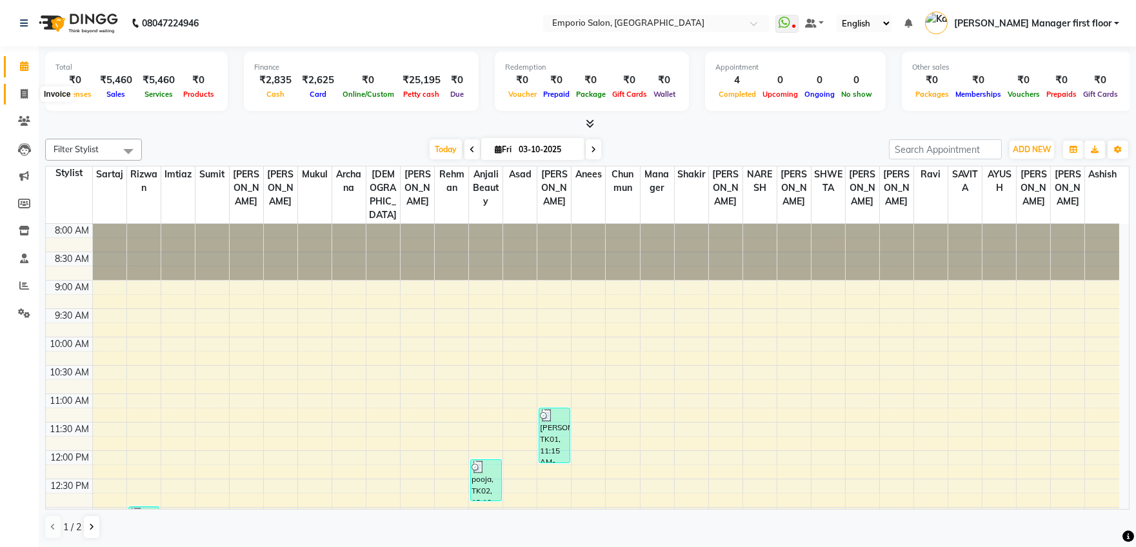
click at [24, 92] on icon at bounding box center [24, 94] width 7 height 10
select select "service"
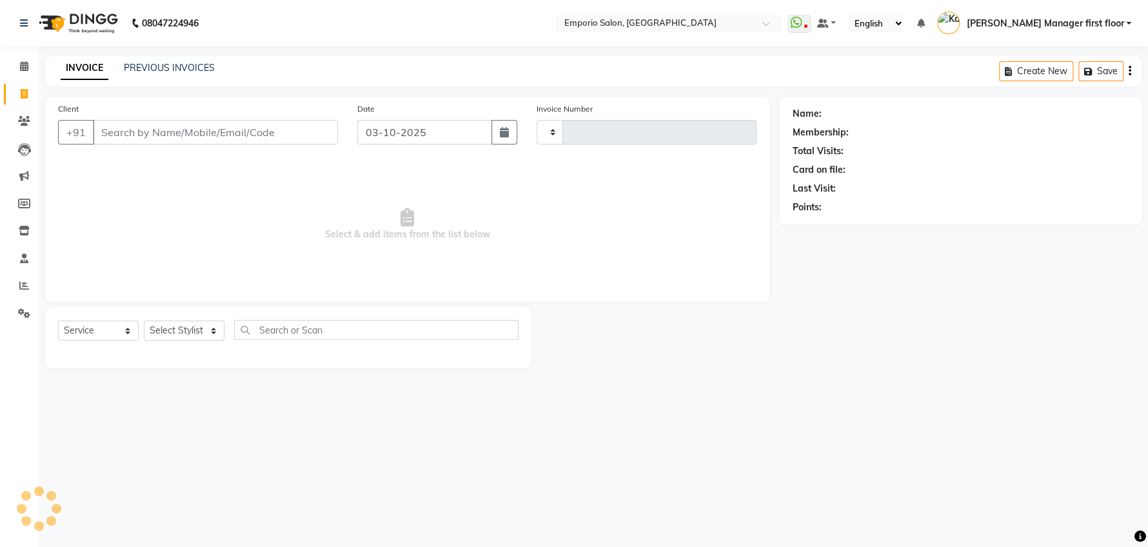
type input "5934"
select select "6332"
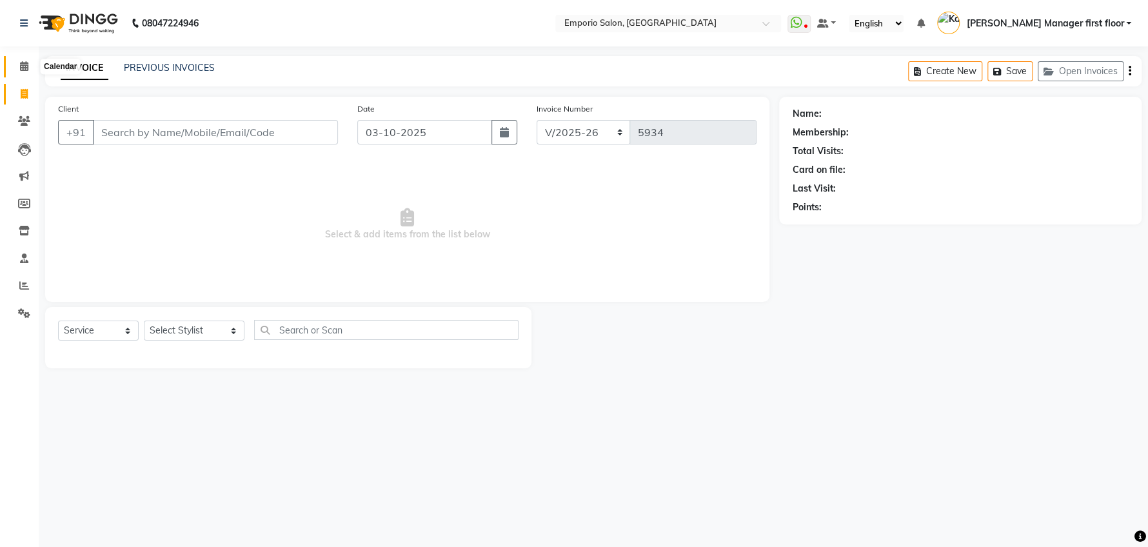
click at [25, 68] on icon at bounding box center [24, 66] width 8 height 10
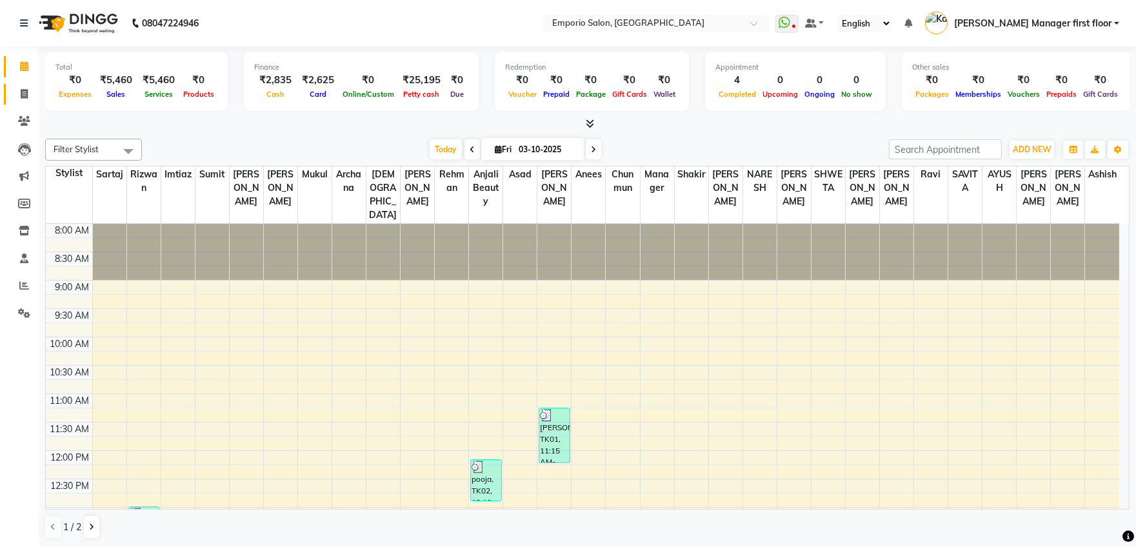
click at [23, 93] on icon at bounding box center [24, 94] width 7 height 10
select select "service"
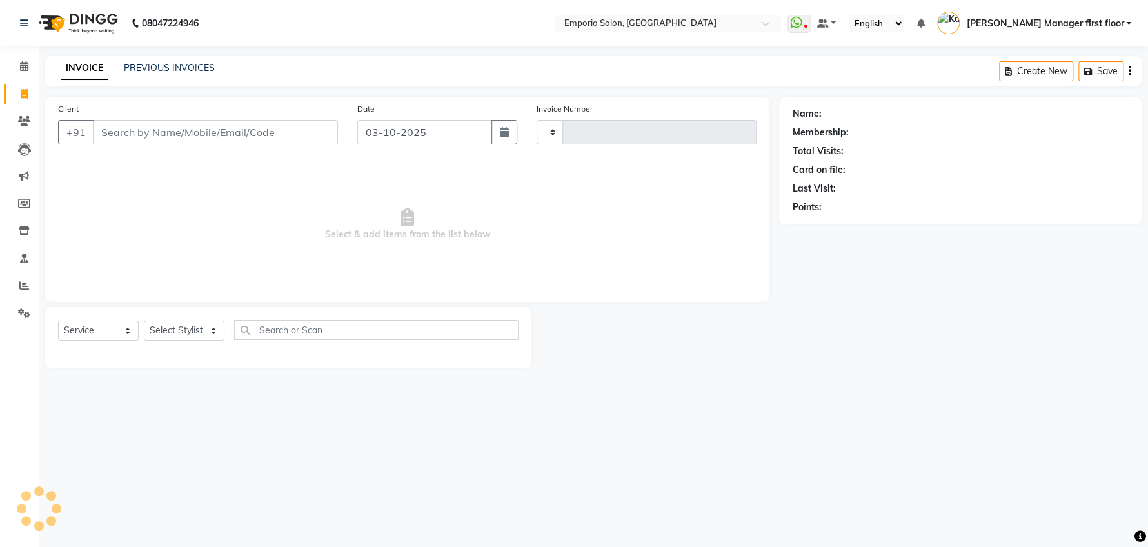
type input "5934"
select select "6332"
click at [261, 130] on input "Client" at bounding box center [215, 132] width 245 height 25
click at [25, 314] on icon at bounding box center [24, 313] width 12 height 10
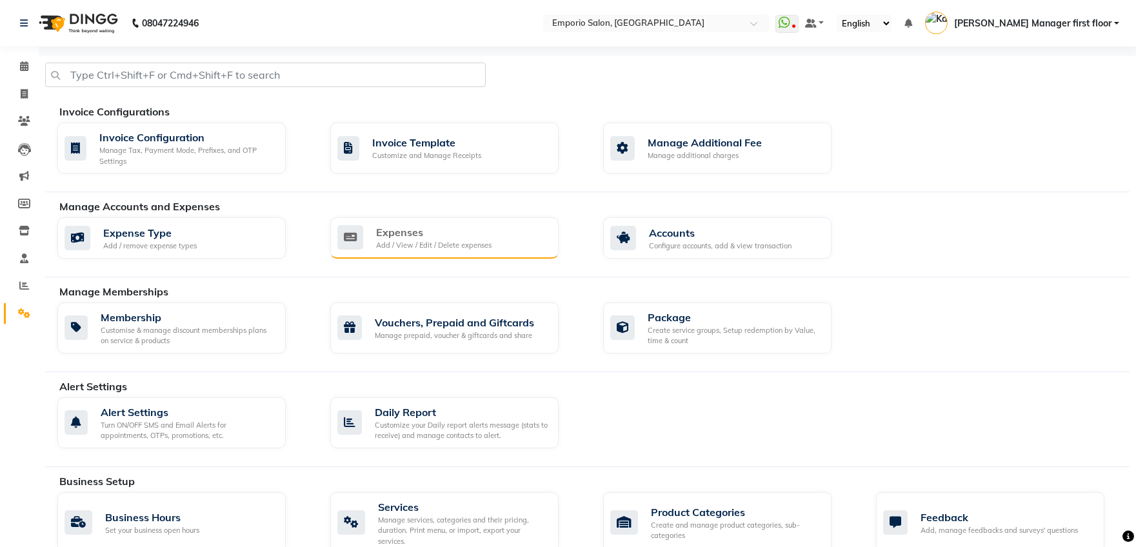
click at [400, 244] on div "Add / View / Edit / Delete expenses" at bounding box center [433, 245] width 115 height 11
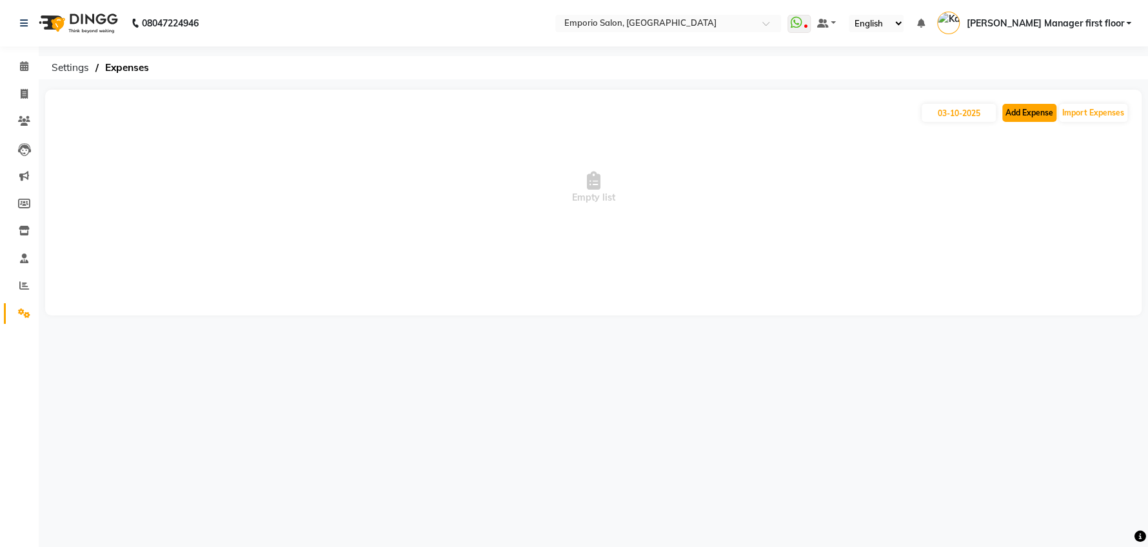
click at [908, 115] on button "Add Expense" at bounding box center [1029, 113] width 54 height 18
select select "1"
select select "5330"
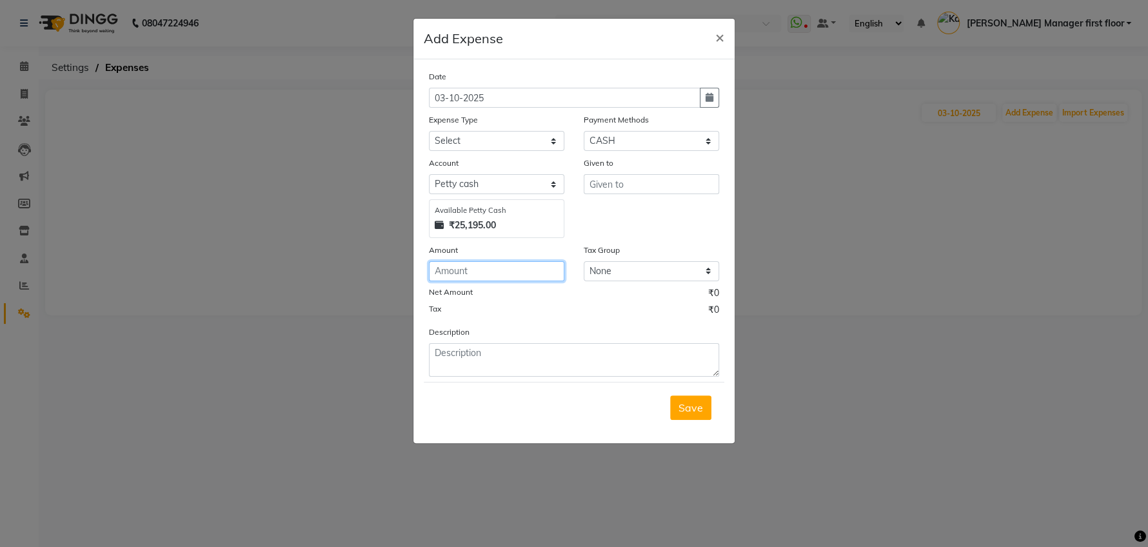
click at [527, 266] on input "number" at bounding box center [496, 271] width 135 height 20
type input "100"
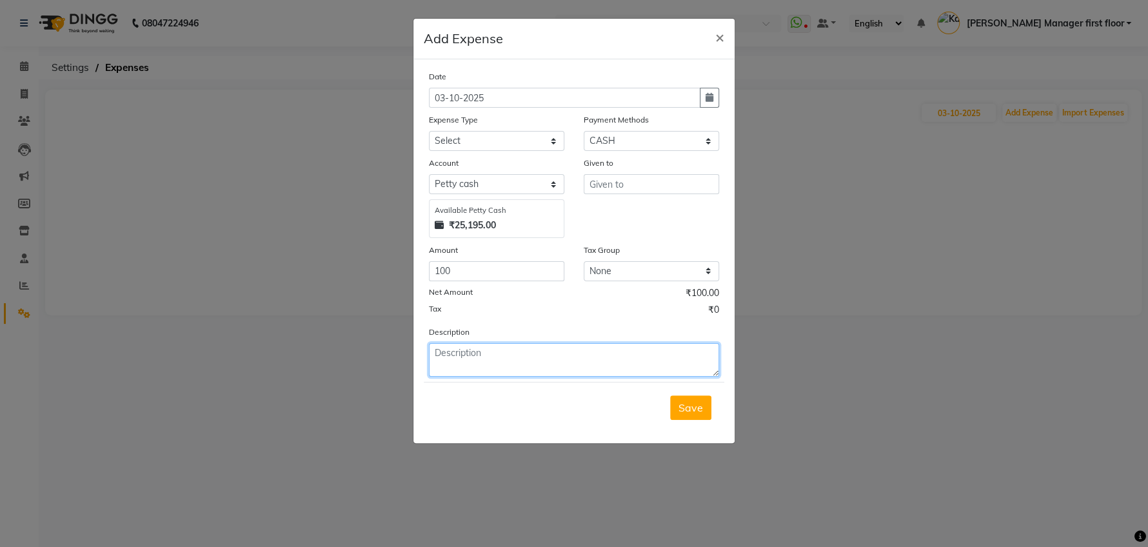
click at [503, 348] on textarea at bounding box center [574, 360] width 290 height 34
type textarea "milk"
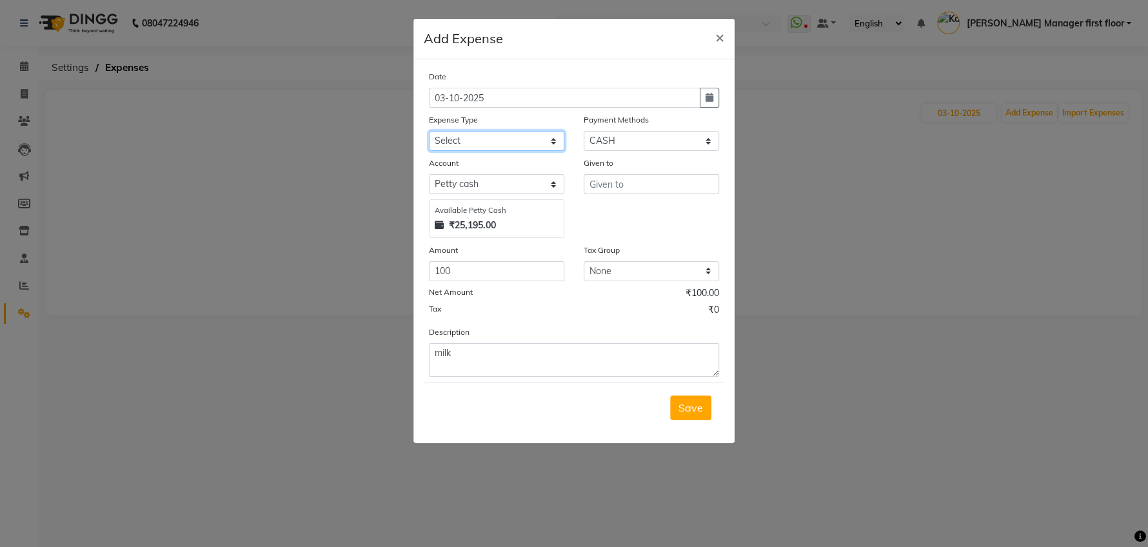
click at [506, 140] on select "Select Advance Salary Cash transfer to bank Cash transfer to hub Client Snacks …" at bounding box center [496, 141] width 135 height 20
click at [429, 131] on select "Select Advance Salary Cash transfer to bank Cash transfer to hub Client Snacks …" at bounding box center [496, 141] width 135 height 20
click at [505, 137] on select "Select Advance Salary Cash transfer to bank Cash transfer to hub Client Snacks …" at bounding box center [496, 141] width 135 height 20
select select "24596"
click at [429, 131] on select "Select Advance Salary Cash transfer to bank Cash transfer to hub Client Snacks …" at bounding box center [496, 141] width 135 height 20
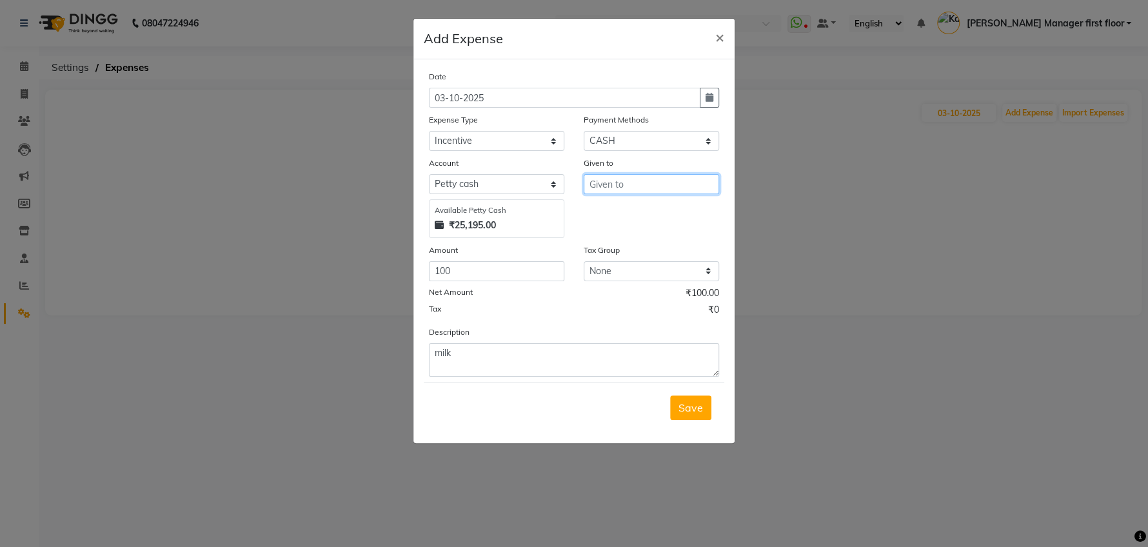
click at [634, 183] on input "text" at bounding box center [651, 184] width 135 height 20
type input "raju"
click at [696, 404] on span "Save" at bounding box center [690, 407] width 25 height 13
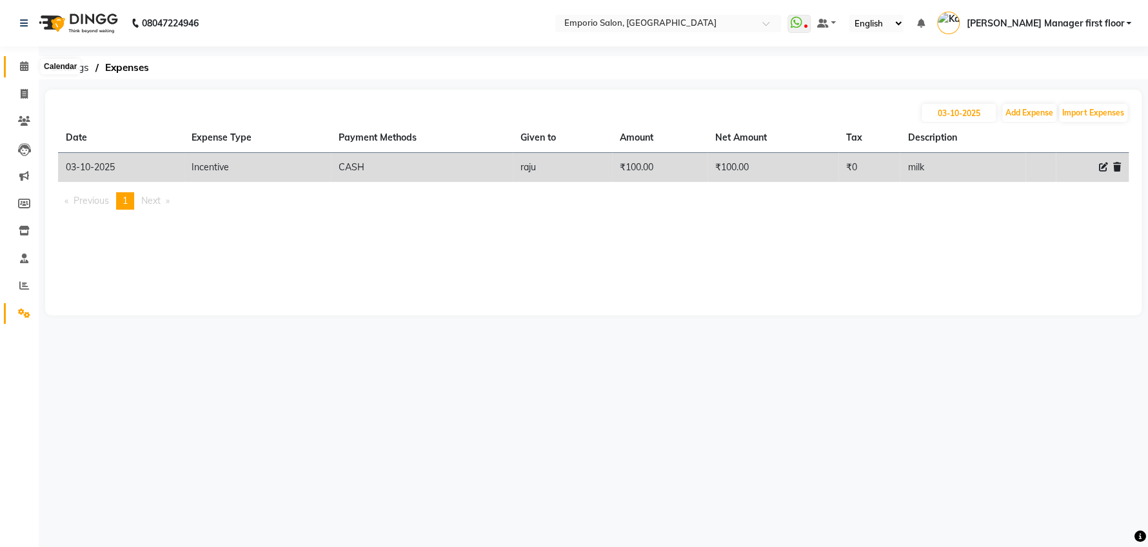
click at [25, 66] on icon at bounding box center [24, 66] width 8 height 10
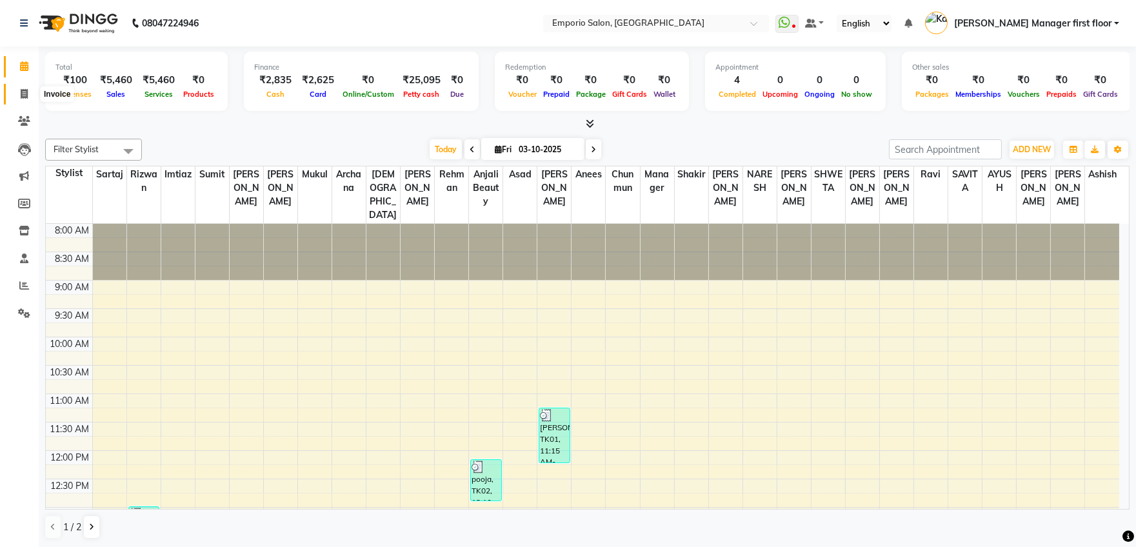
click at [24, 93] on icon at bounding box center [24, 94] width 7 height 10
select select "service"
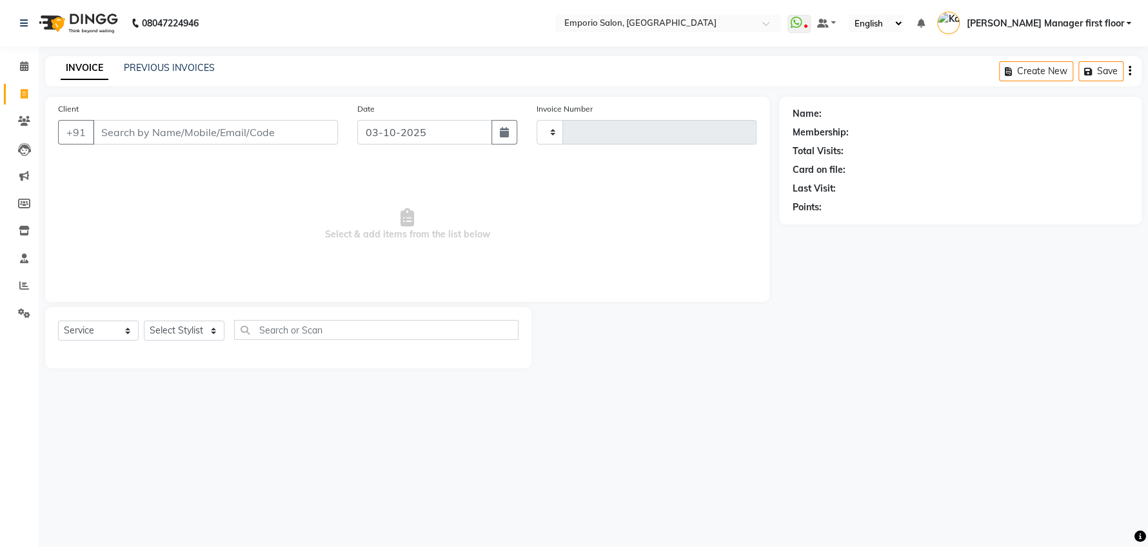
type input "5934"
select select "6332"
click at [26, 68] on icon at bounding box center [24, 66] width 8 height 10
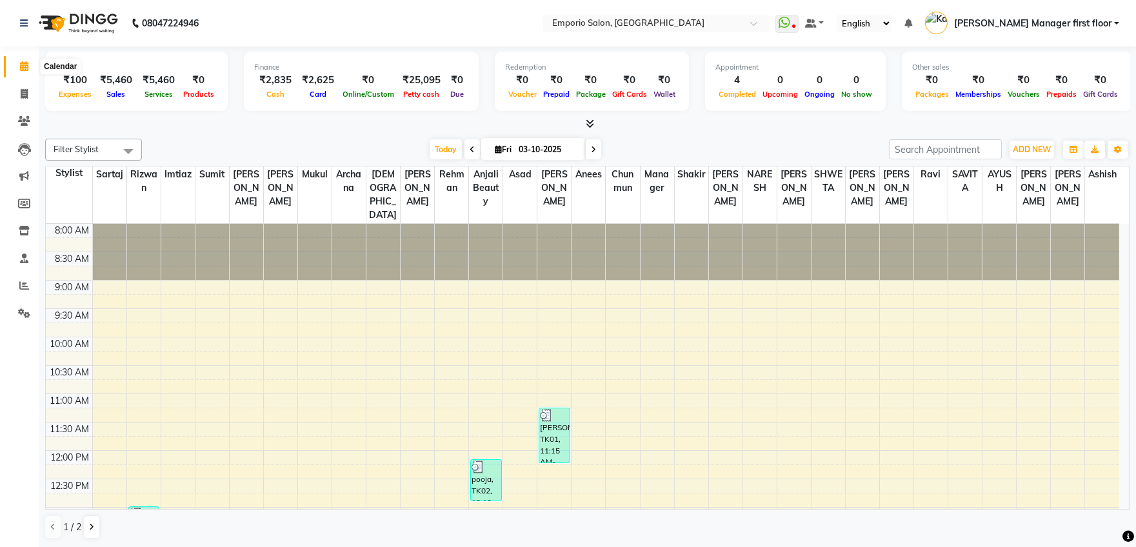
click at [24, 66] on icon at bounding box center [24, 66] width 8 height 10
click at [24, 95] on icon at bounding box center [24, 94] width 7 height 10
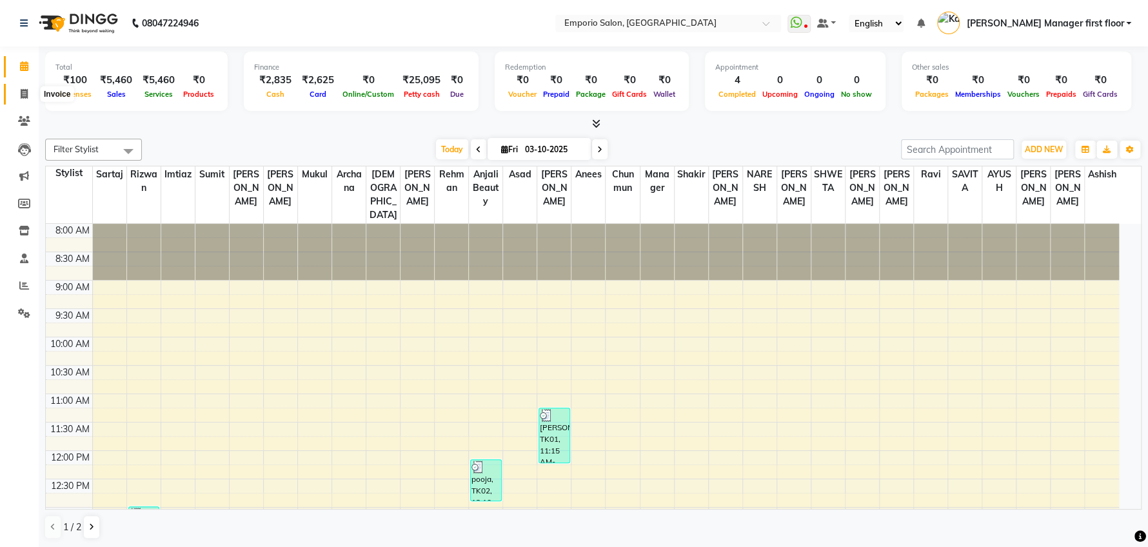
select select "6332"
select select "service"
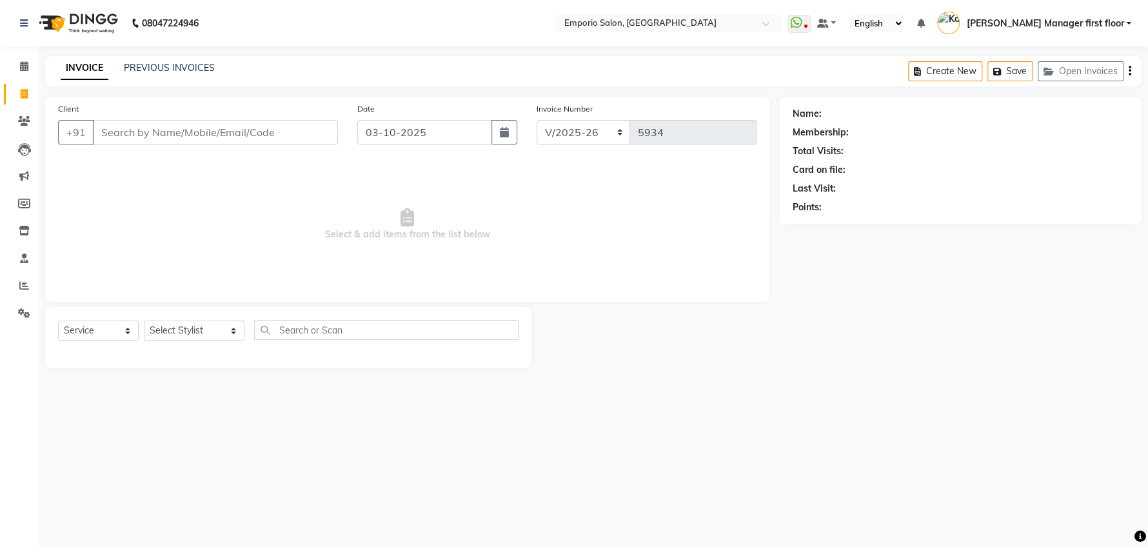
click at [268, 132] on input "Client" at bounding box center [215, 132] width 245 height 25
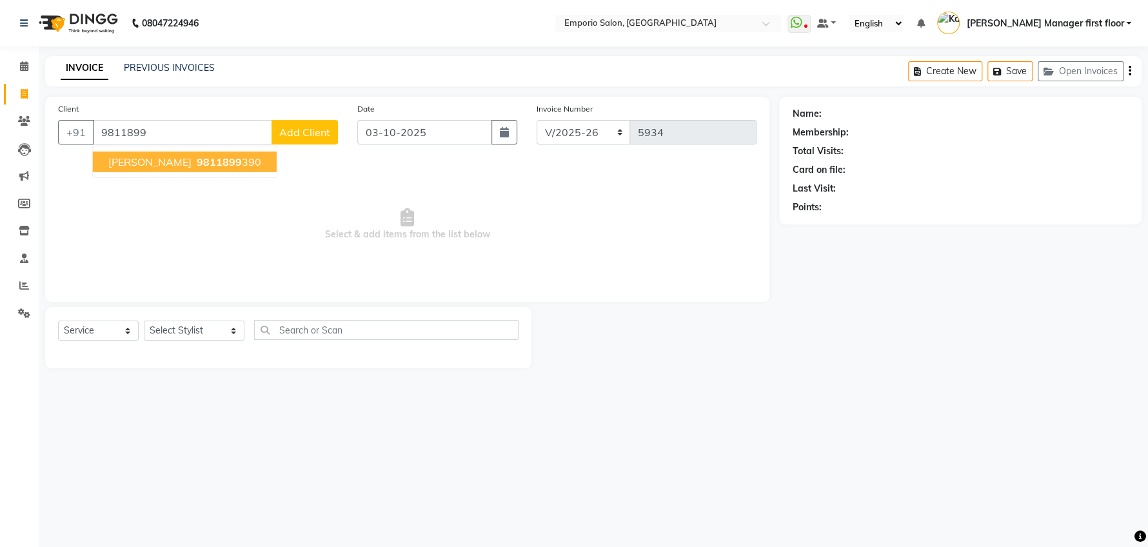
click at [237, 162] on button "[PERSON_NAME] 9811899 390" at bounding box center [185, 162] width 184 height 21
type input "9811899390"
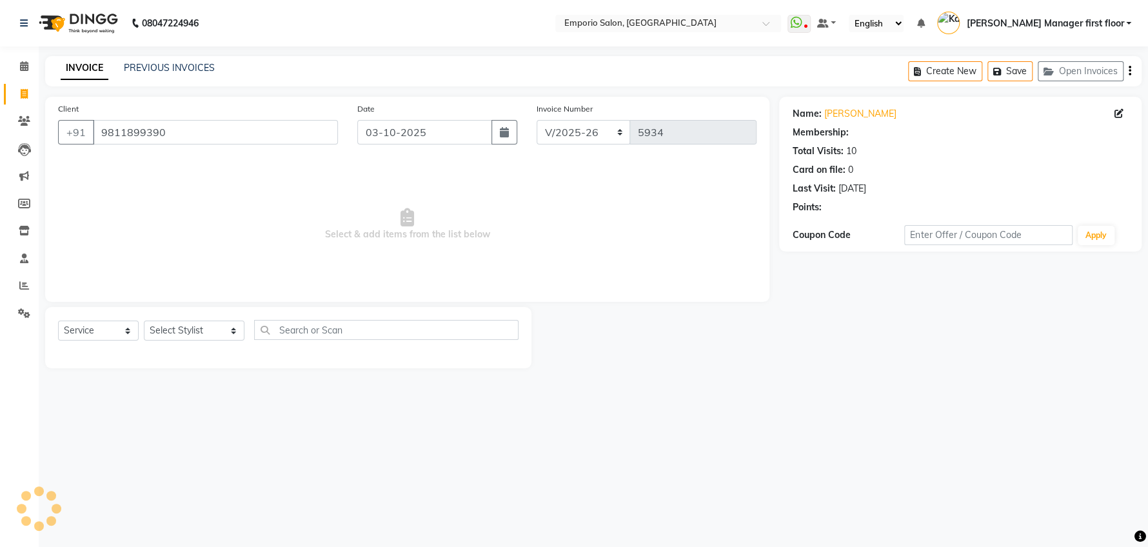
select select "1: Object"
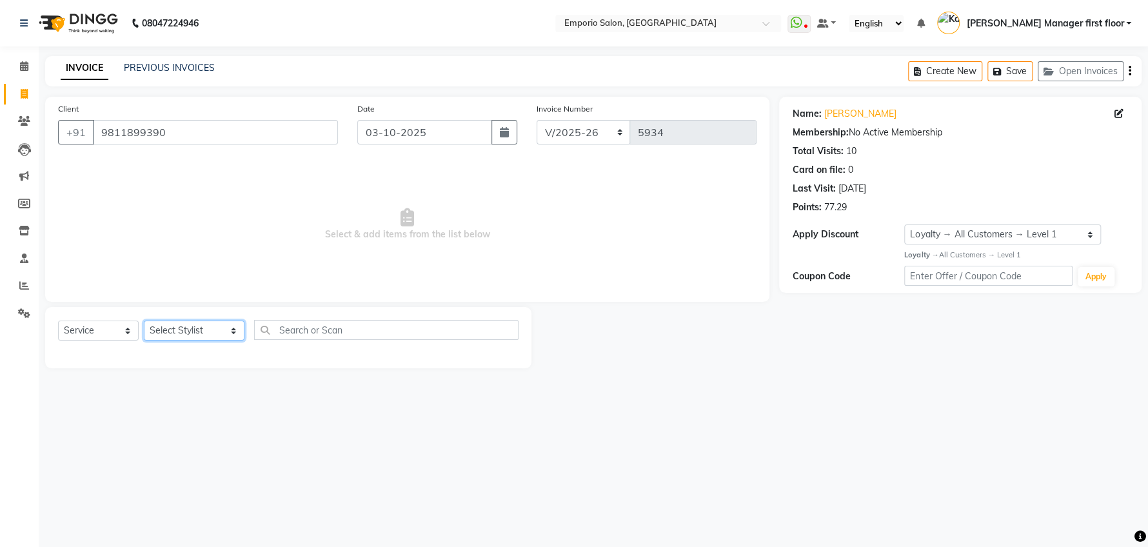
click at [215, 332] on select "Select Stylist [PERSON_NAME] beauty Archana [PERSON_NAME] [PERSON_NAME] [PERSON…" at bounding box center [194, 330] width 101 height 20
select select "47514"
click at [144, 320] on select "Select Stylist [PERSON_NAME] beauty Archana [PERSON_NAME] [PERSON_NAME] [PERSON…" at bounding box center [194, 330] width 101 height 20
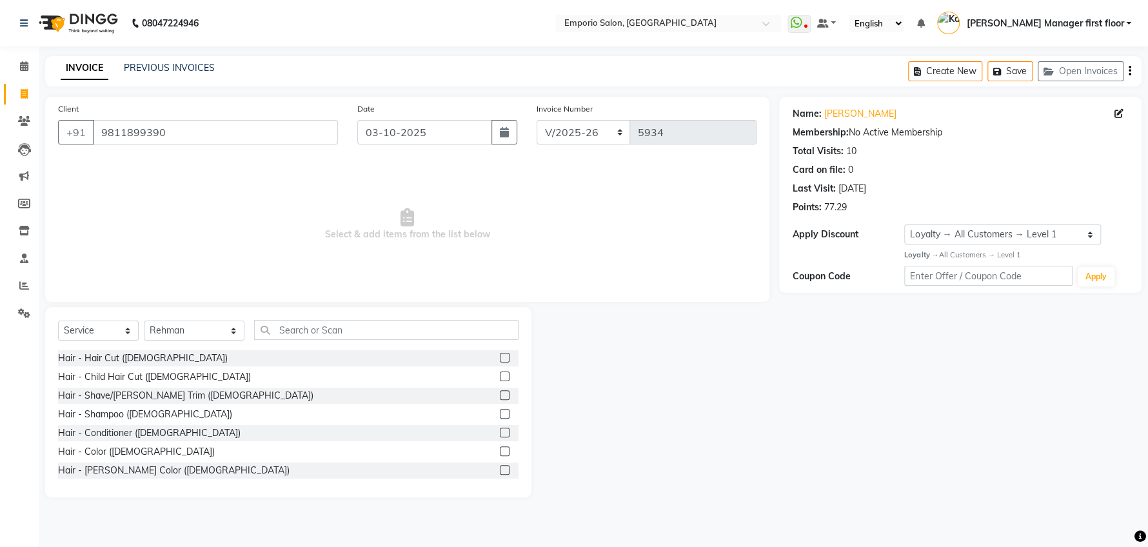
click at [500, 353] on label at bounding box center [505, 358] width 10 height 10
click at [500, 354] on input "checkbox" at bounding box center [504, 358] width 8 height 8
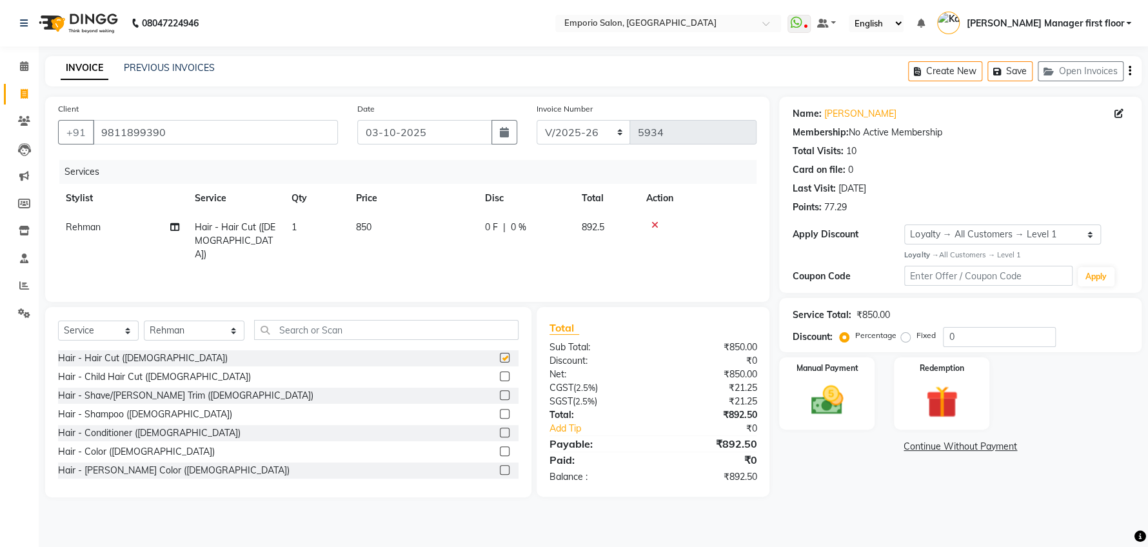
checkbox input "false"
click at [383, 227] on td "850" at bounding box center [412, 241] width 129 height 56
select select "47514"
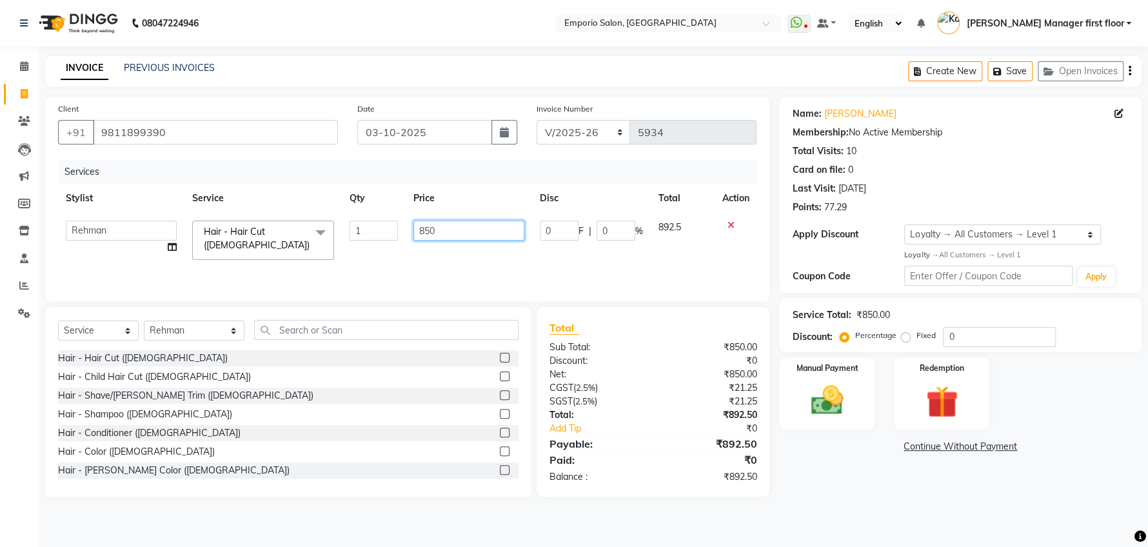
click at [442, 228] on input "850" at bounding box center [468, 231] width 111 height 20
type input "8"
type input "1000"
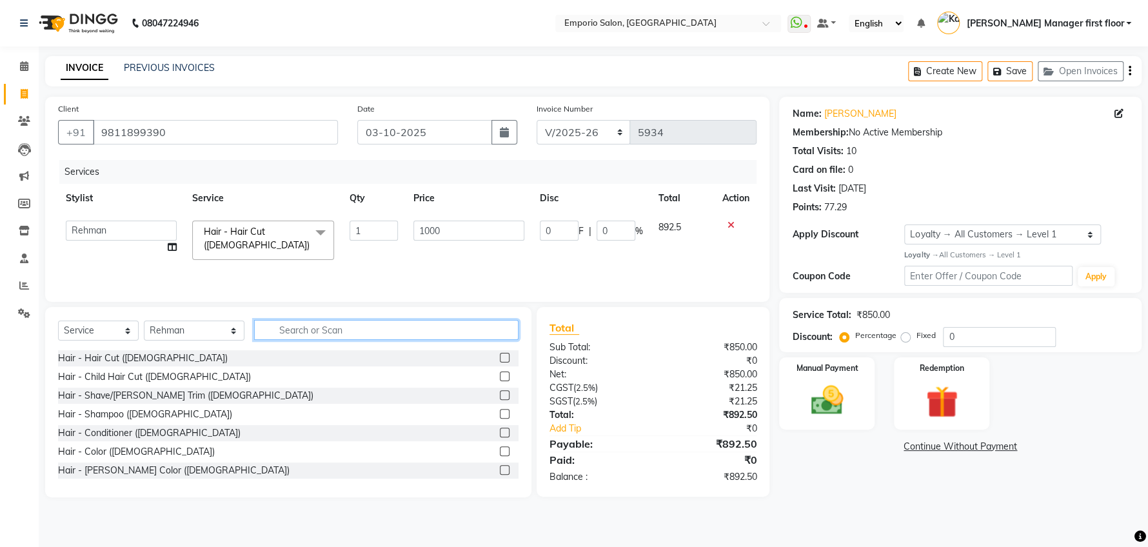
click at [329, 330] on input "text" at bounding box center [386, 330] width 264 height 20
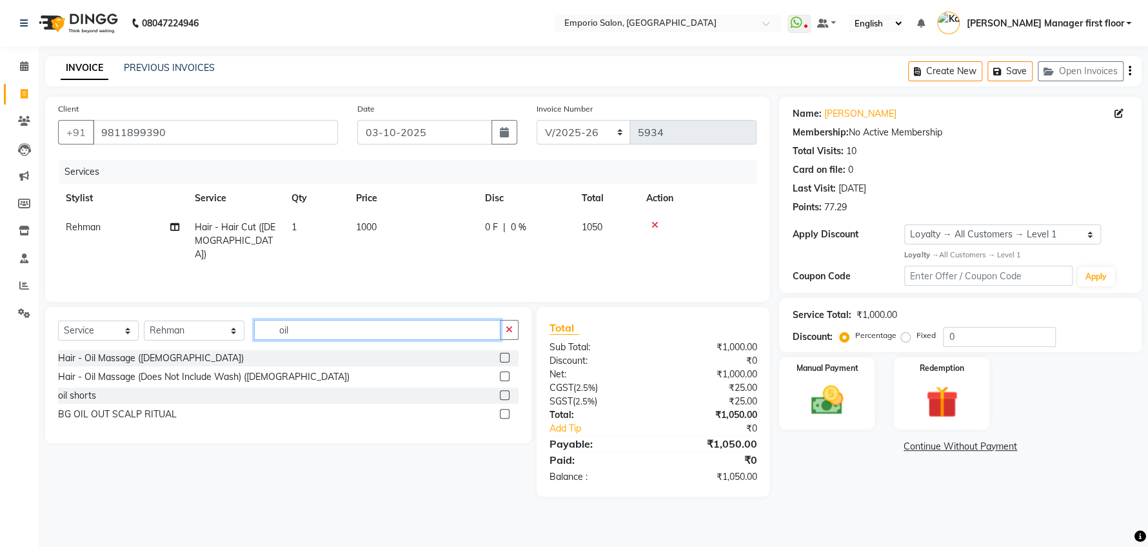
type input "oil"
click at [504, 357] on label at bounding box center [505, 358] width 10 height 10
click at [504, 357] on input "checkbox" at bounding box center [504, 358] width 8 height 8
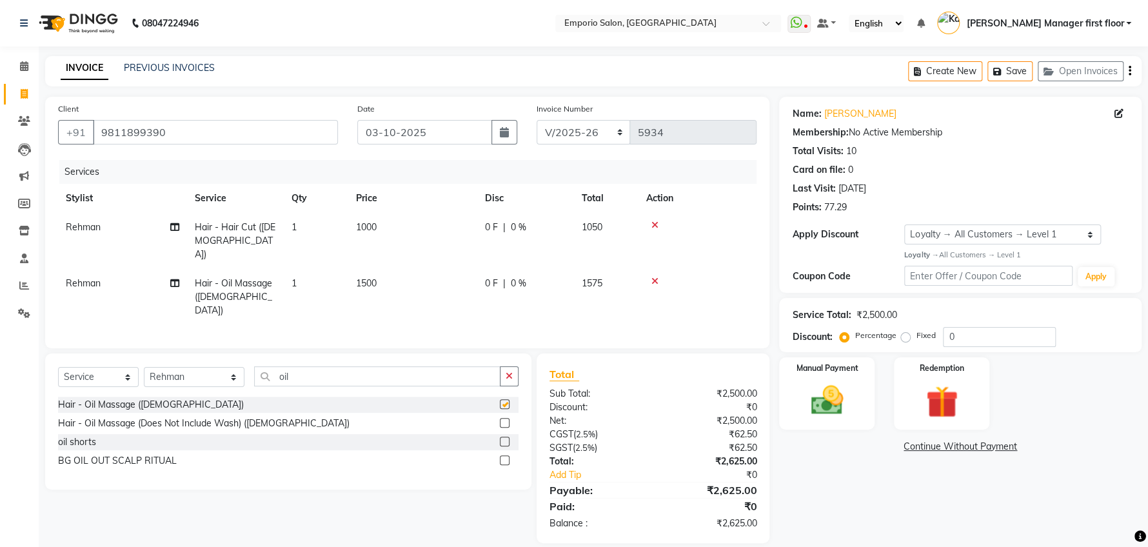
checkbox input "false"
click at [383, 269] on td "1500" at bounding box center [412, 297] width 129 height 56
select select "47514"
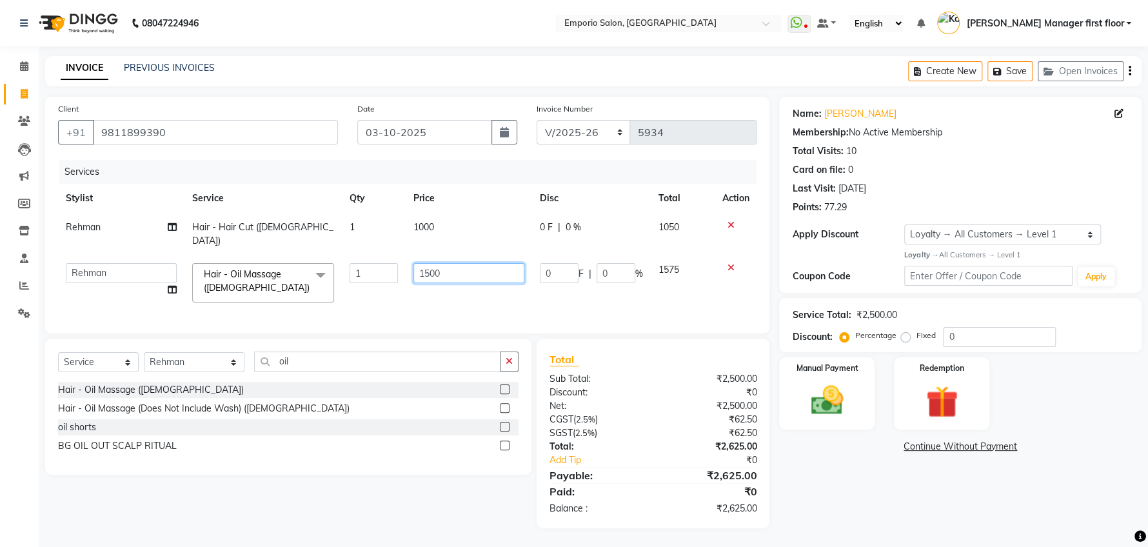
click at [448, 263] on input "1500" at bounding box center [468, 273] width 111 height 20
type input "1"
type input "1000"
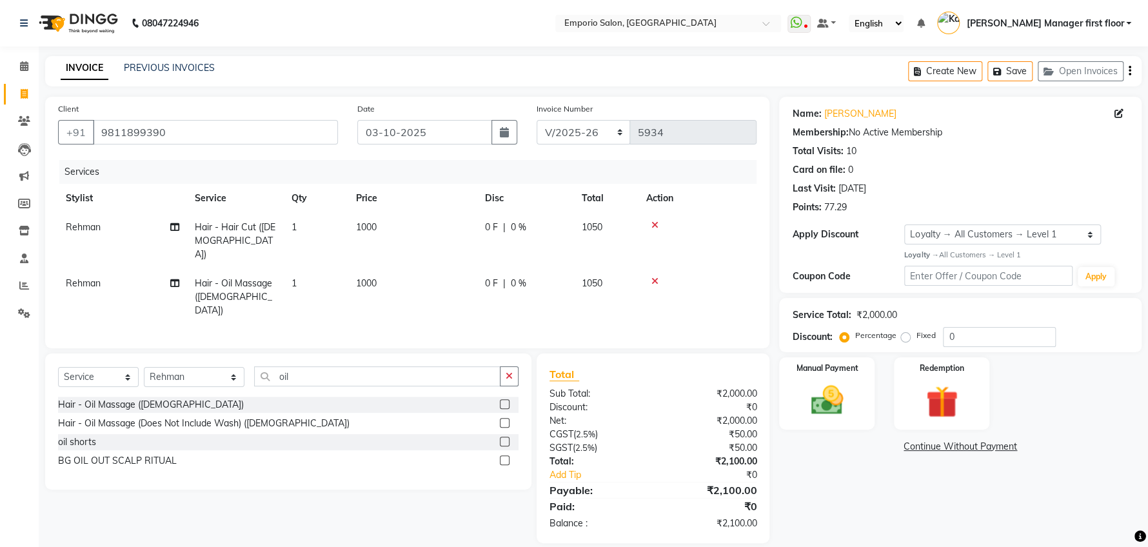
click at [491, 287] on tr "Rehman Hair - Oil Massage ([DEMOGRAPHIC_DATA]) 1 1000 0 F | 0 % 1050" at bounding box center [407, 297] width 698 height 56
click at [834, 396] on img at bounding box center [827, 400] width 54 height 39
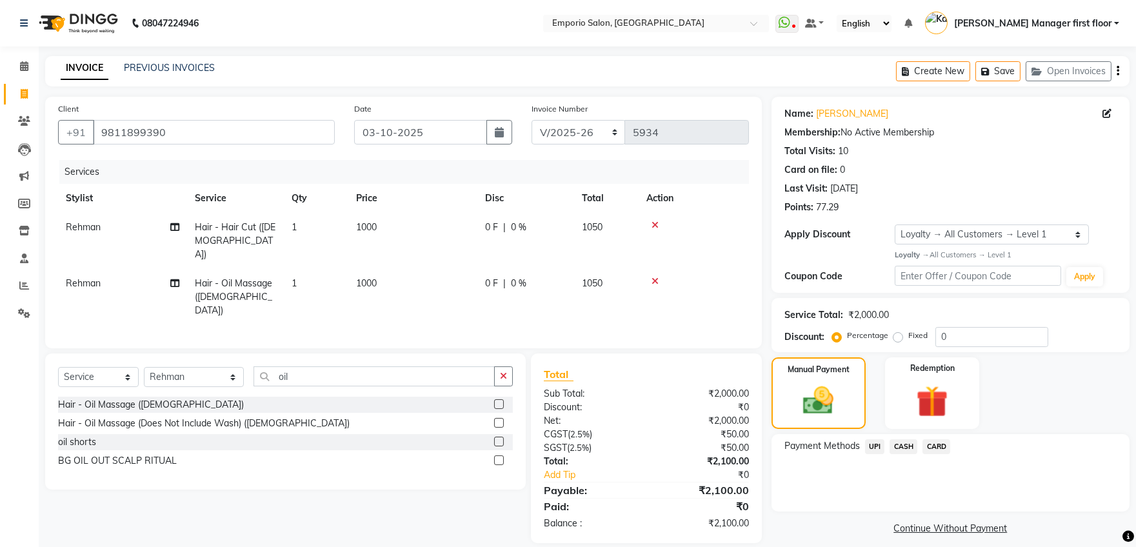
click at [908, 437] on span "CARD" at bounding box center [936, 446] width 28 height 15
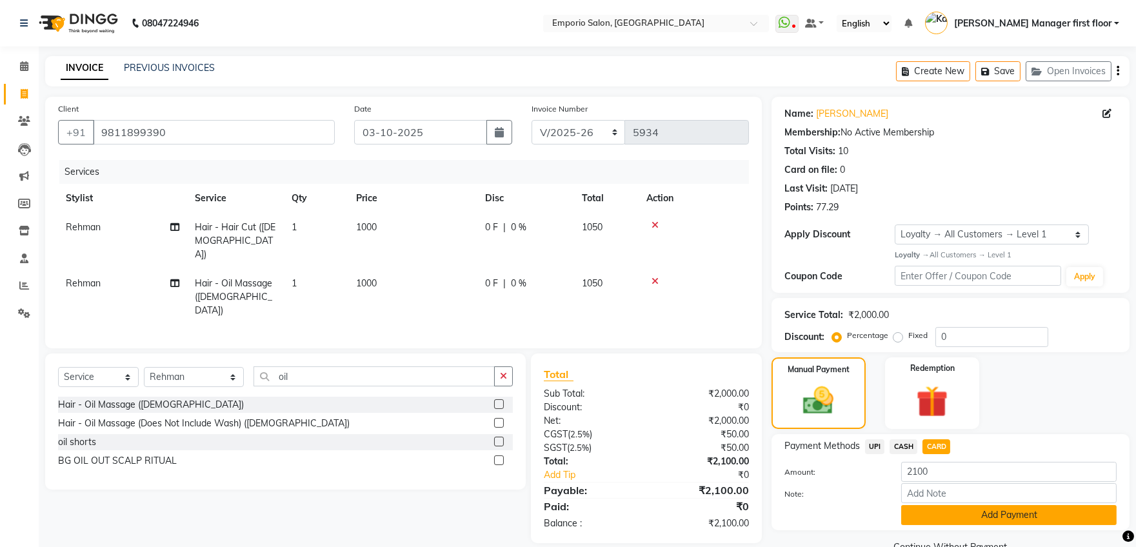
click at [908, 437] on button "Add Payment" at bounding box center [1008, 515] width 215 height 20
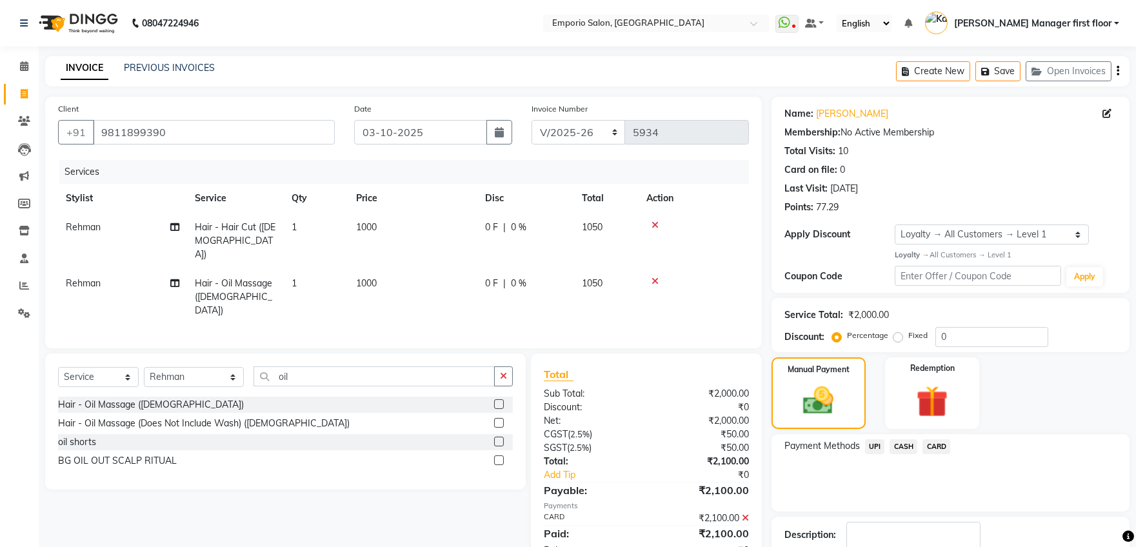
scroll to position [90, 0]
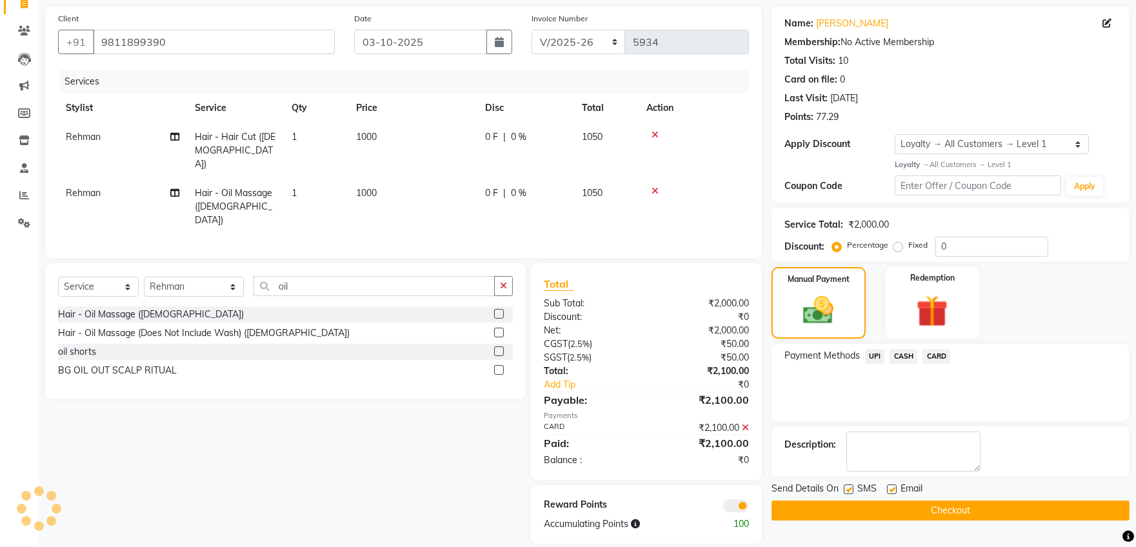
click at [908, 437] on button "Checkout" at bounding box center [950, 510] width 358 height 20
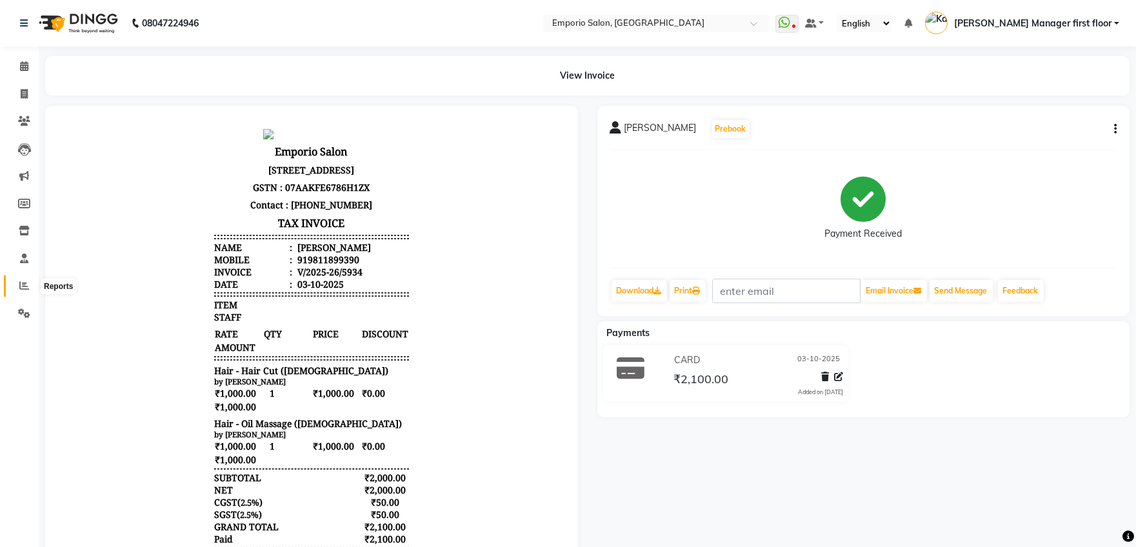
click at [24, 283] on icon at bounding box center [24, 285] width 10 height 10
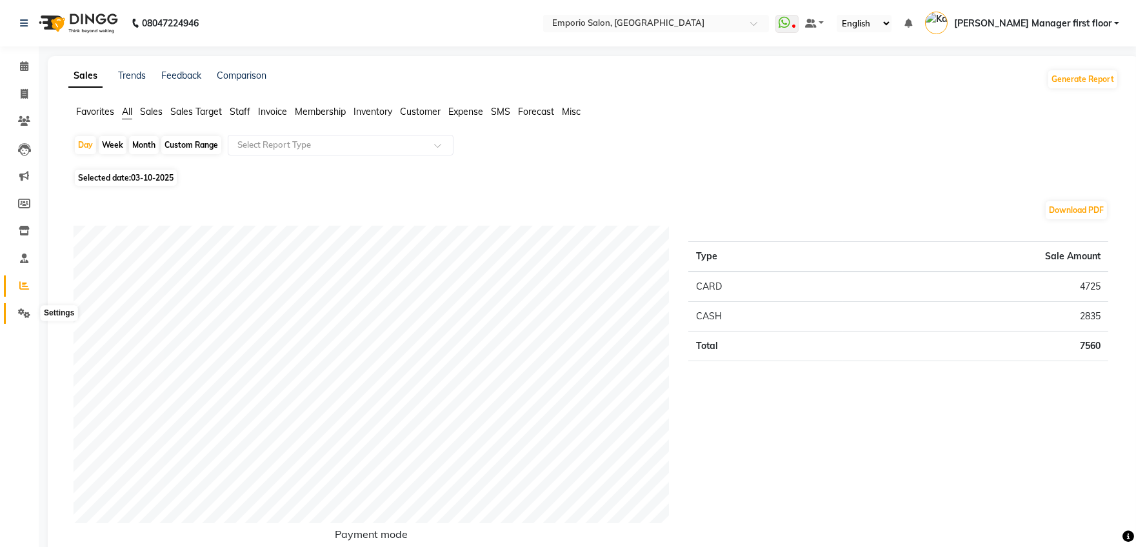
click at [21, 310] on icon at bounding box center [24, 313] width 12 height 10
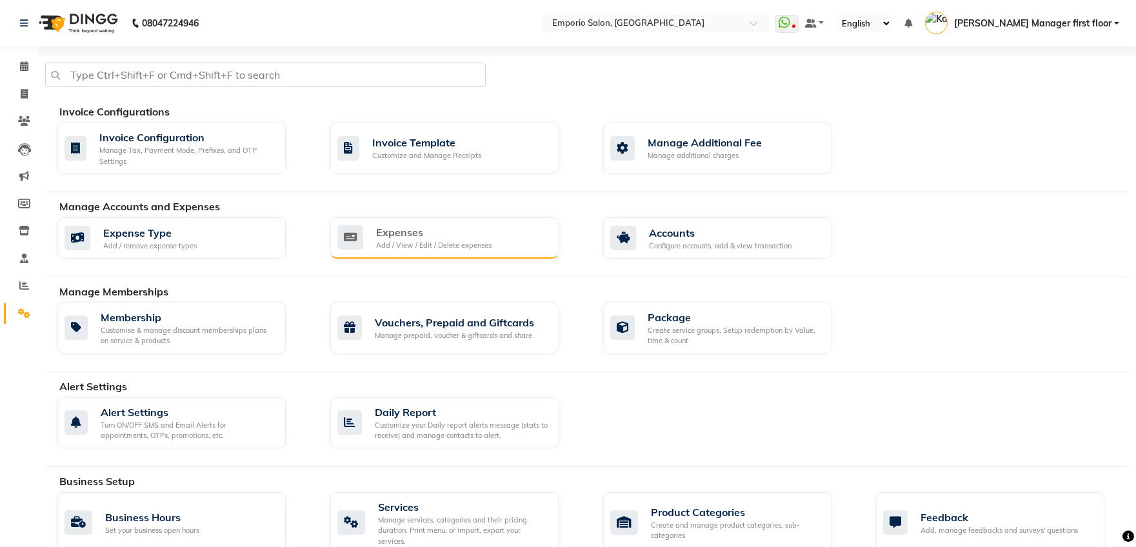
click at [441, 231] on div "Expenses" at bounding box center [433, 231] width 115 height 15
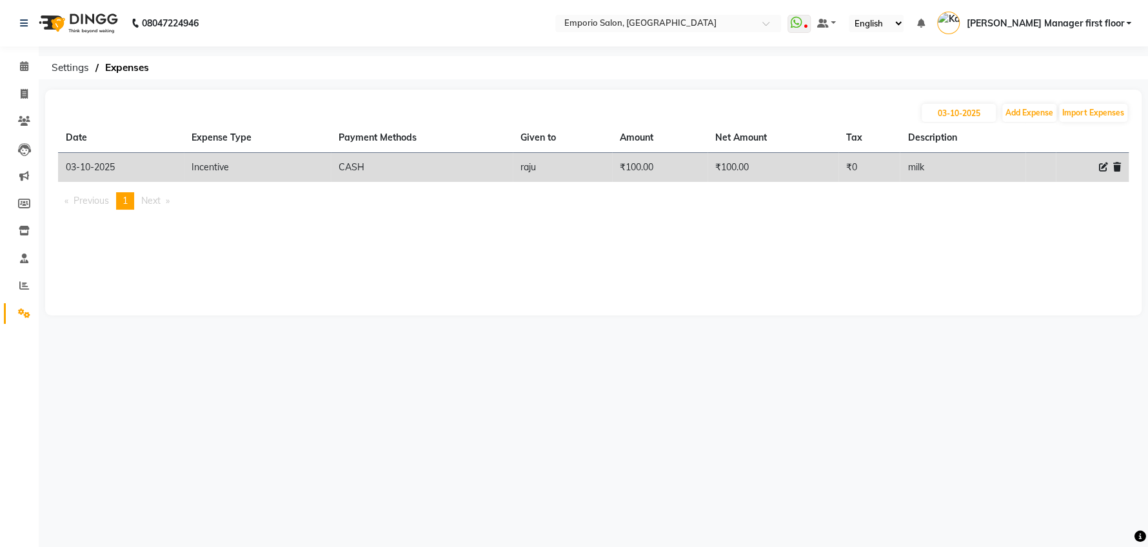
click at [908, 162] on icon at bounding box center [1103, 166] width 9 height 9
select select "24596"
select select "1"
select select "5330"
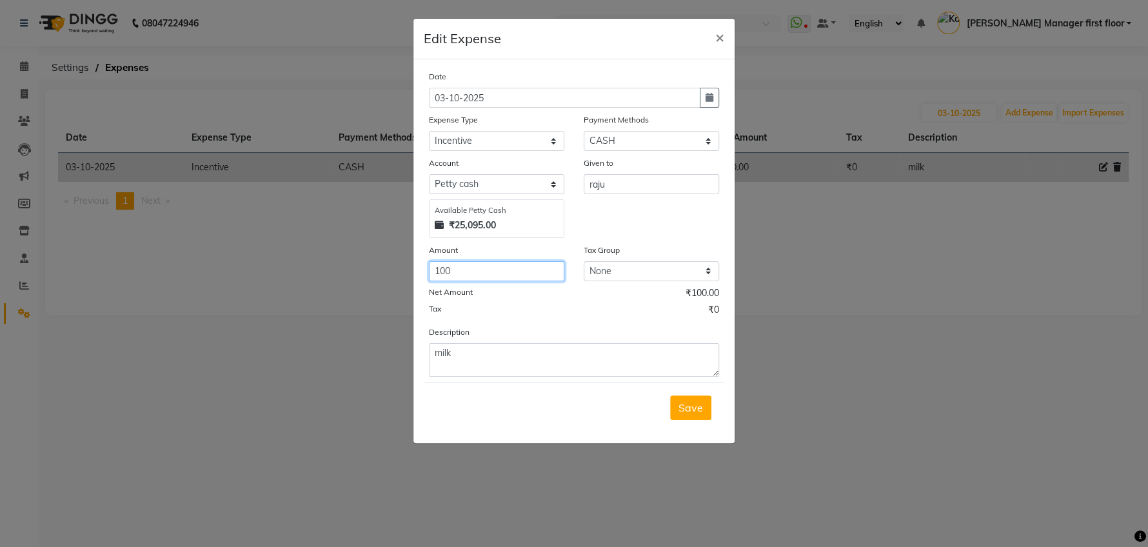
click at [457, 269] on input "100" at bounding box center [496, 271] width 135 height 20
type input "10"
click at [781, 437] on ngb-modal-window "Edit Expense × Date [DATE] Expense Type Select Advance Salary Cash transfer to …" at bounding box center [574, 273] width 1148 height 547
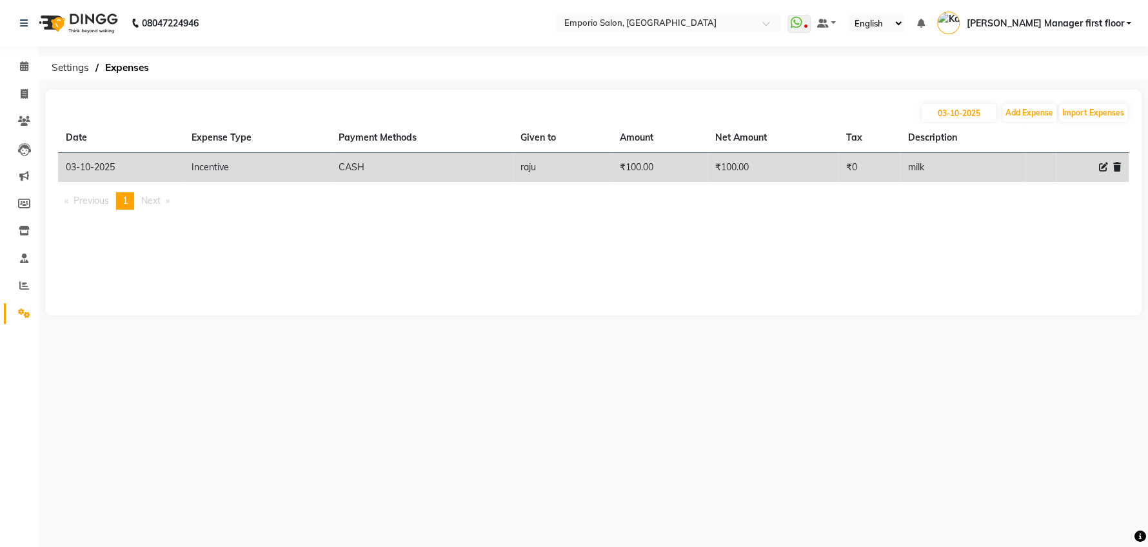
click at [908, 168] on icon at bounding box center [1103, 166] width 9 height 9
select select "24596"
select select "1"
select select "5330"
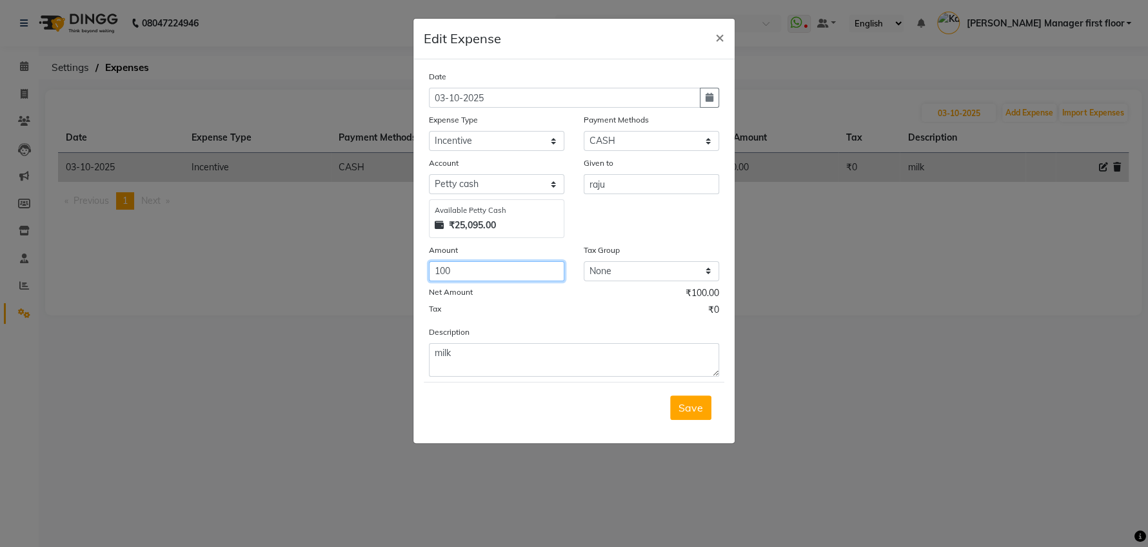
click at [456, 271] on input "100" at bounding box center [496, 271] width 135 height 20
click at [104, 433] on ngb-modal-window "Edit Expense × Date [DATE] Expense Type Select Advance Salary Cash transfer to …" at bounding box center [574, 273] width 1148 height 547
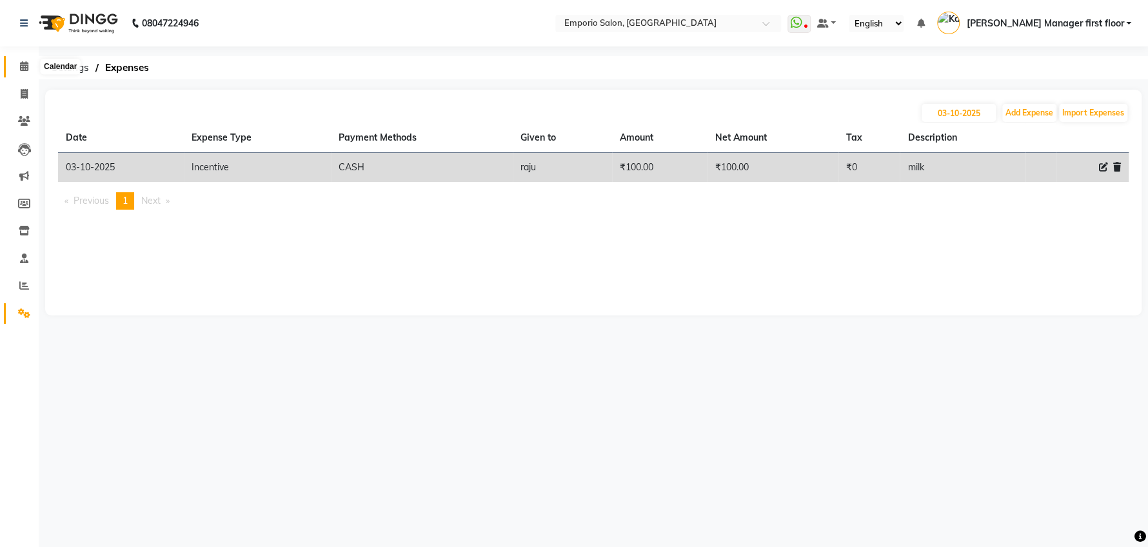
click at [25, 68] on icon at bounding box center [24, 66] width 8 height 10
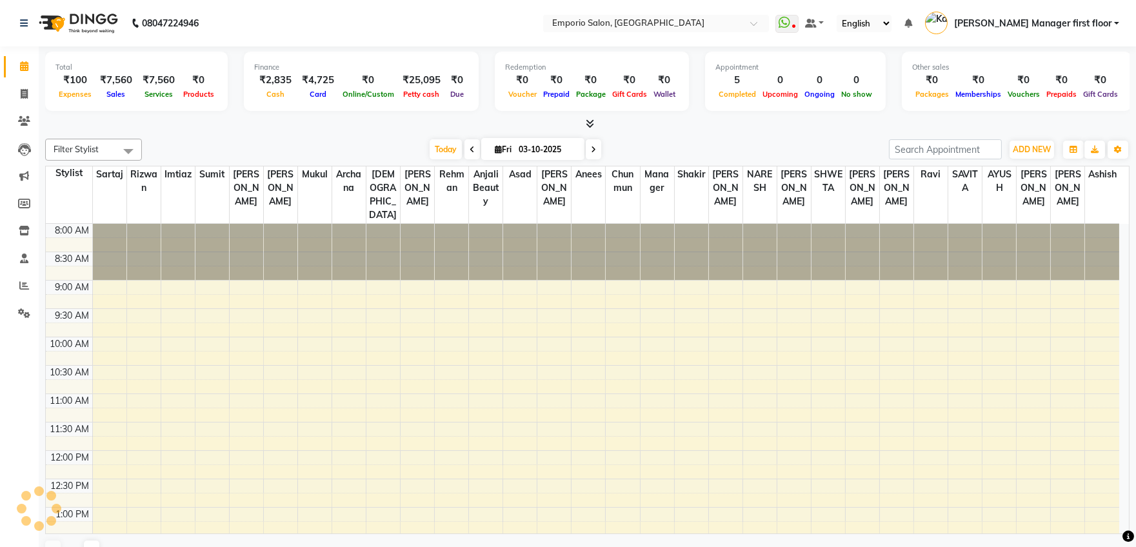
scroll to position [339, 0]
